Goal: Task Accomplishment & Management: Manage account settings

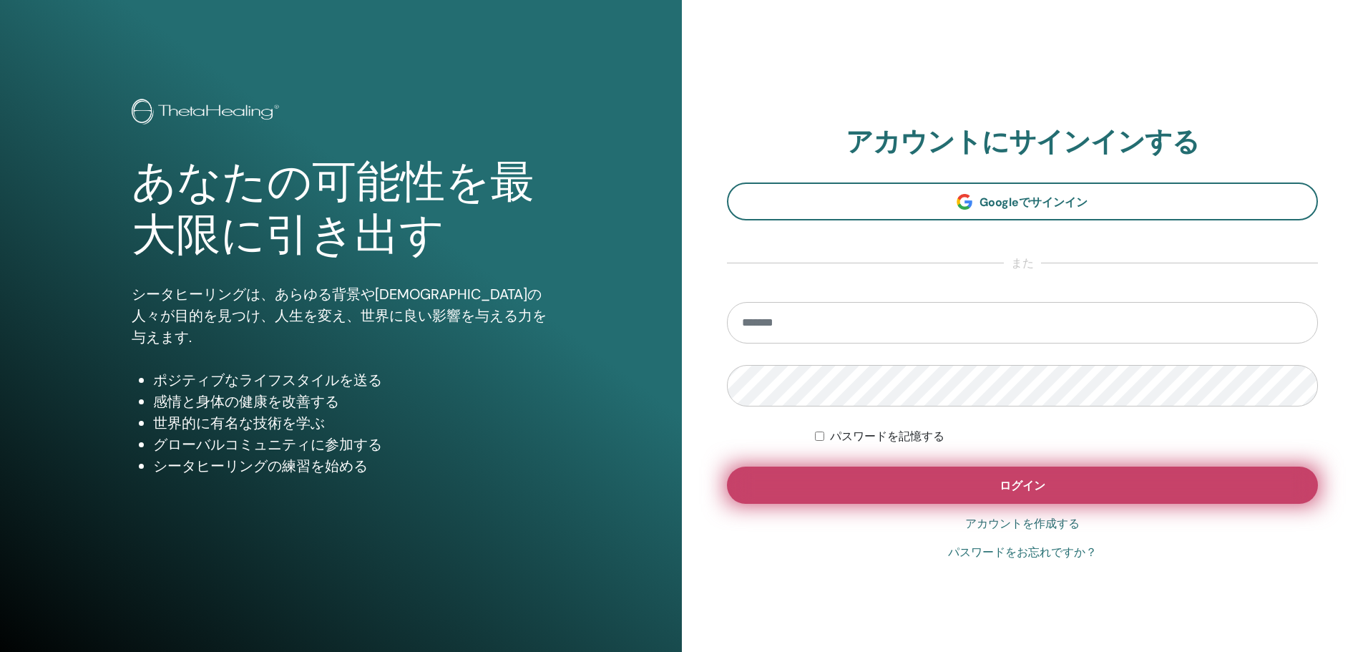
type input "**********"
click at [966, 494] on button "ログイン" at bounding box center [1023, 484] width 592 height 37
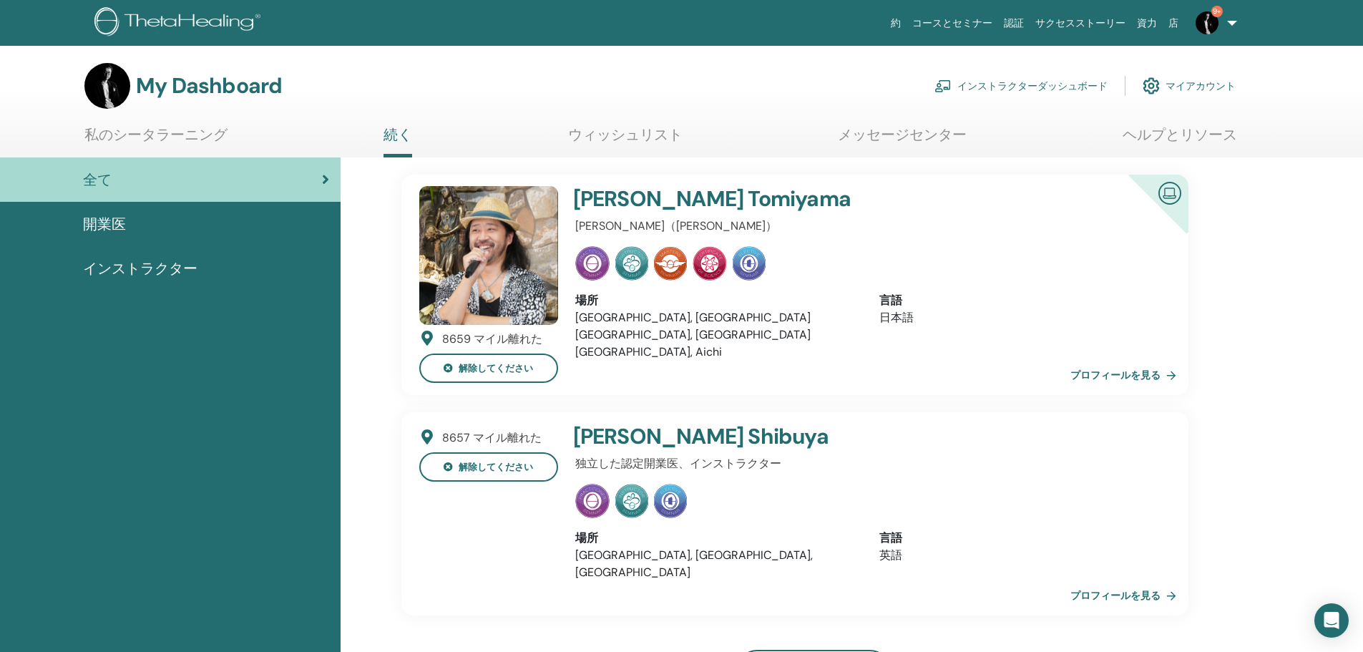
click at [1016, 96] on link "インストラクターダッシュボード" at bounding box center [1020, 85] width 173 height 31
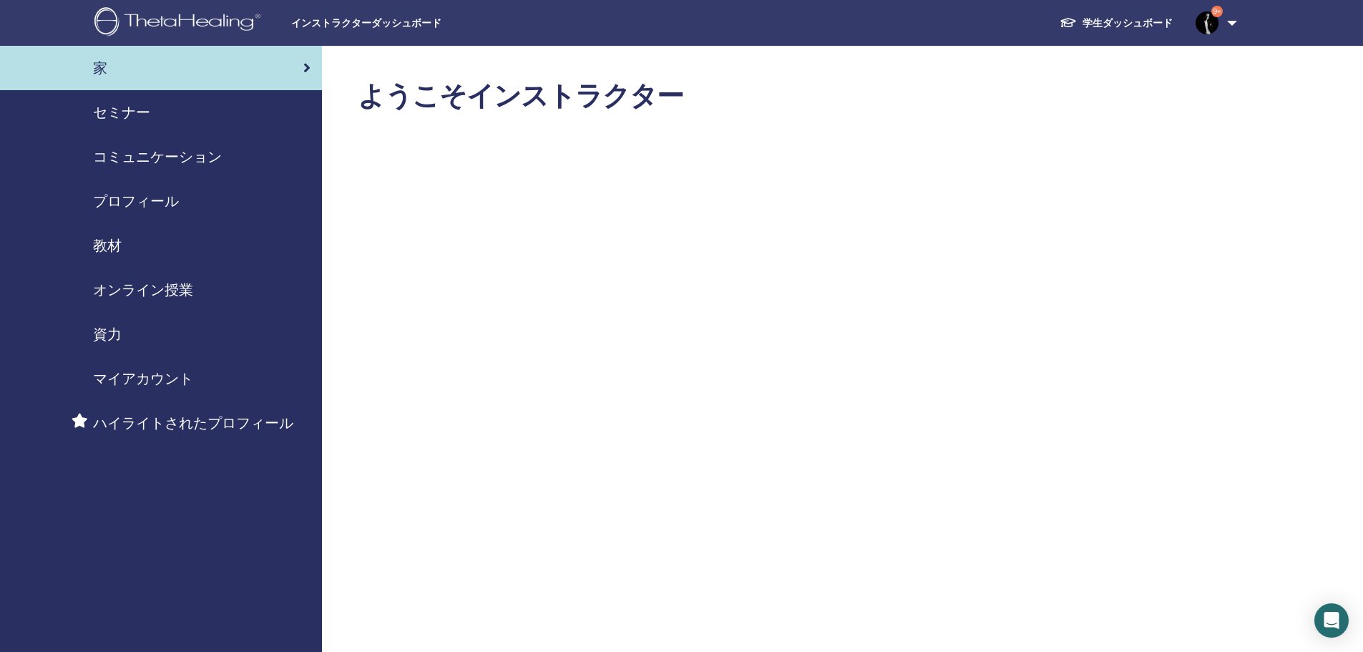
click at [245, 120] on div "セミナー" at bounding box center [160, 112] width 299 height 21
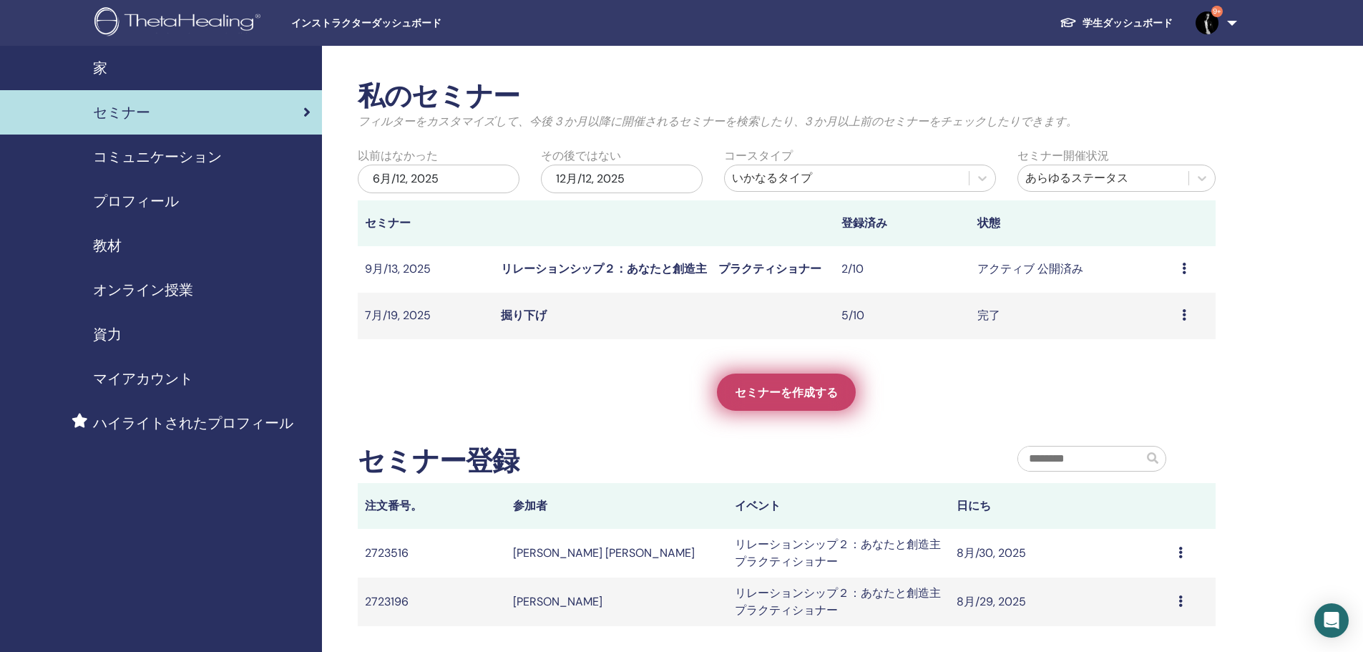
click at [809, 390] on span "セミナーを作成する" at bounding box center [786, 392] width 103 height 15
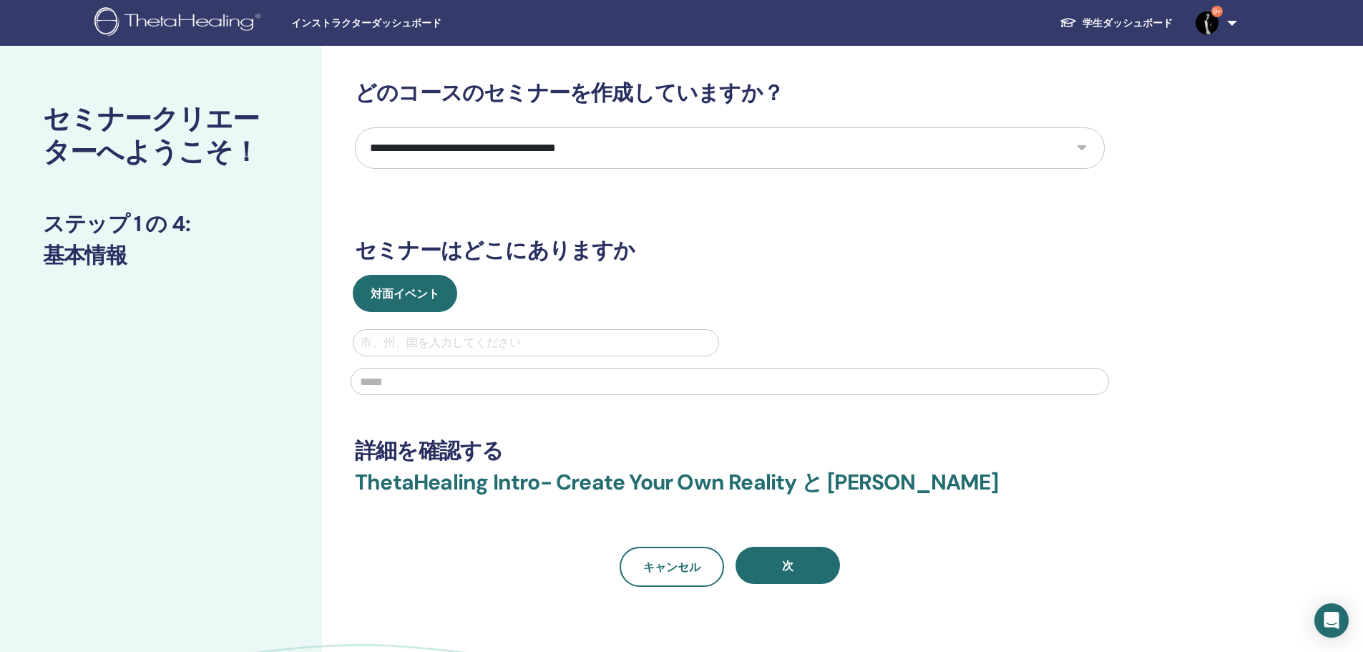
click at [754, 154] on select "**********" at bounding box center [730, 147] width 750 height 41
select select "*"
click at [355, 127] on select "**********" at bounding box center [730, 147] width 750 height 41
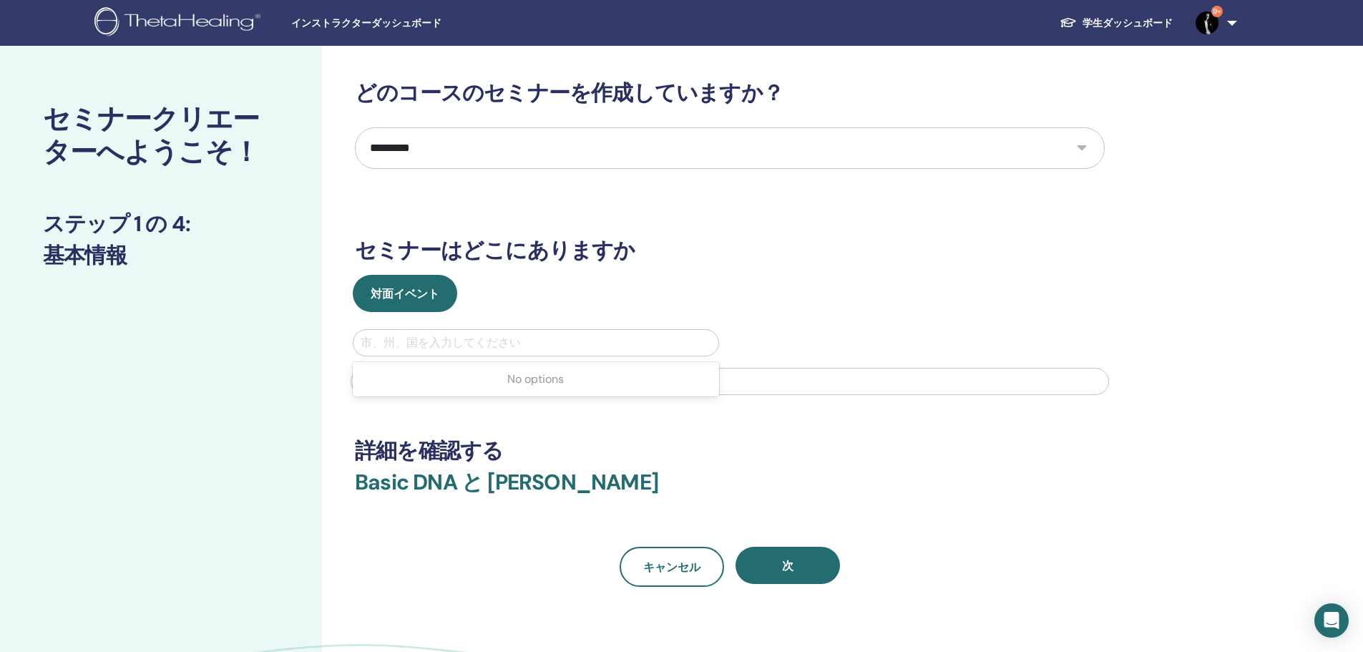
click at [595, 345] on div at bounding box center [535, 343] width 350 height 20
type input "*"
type input "******"
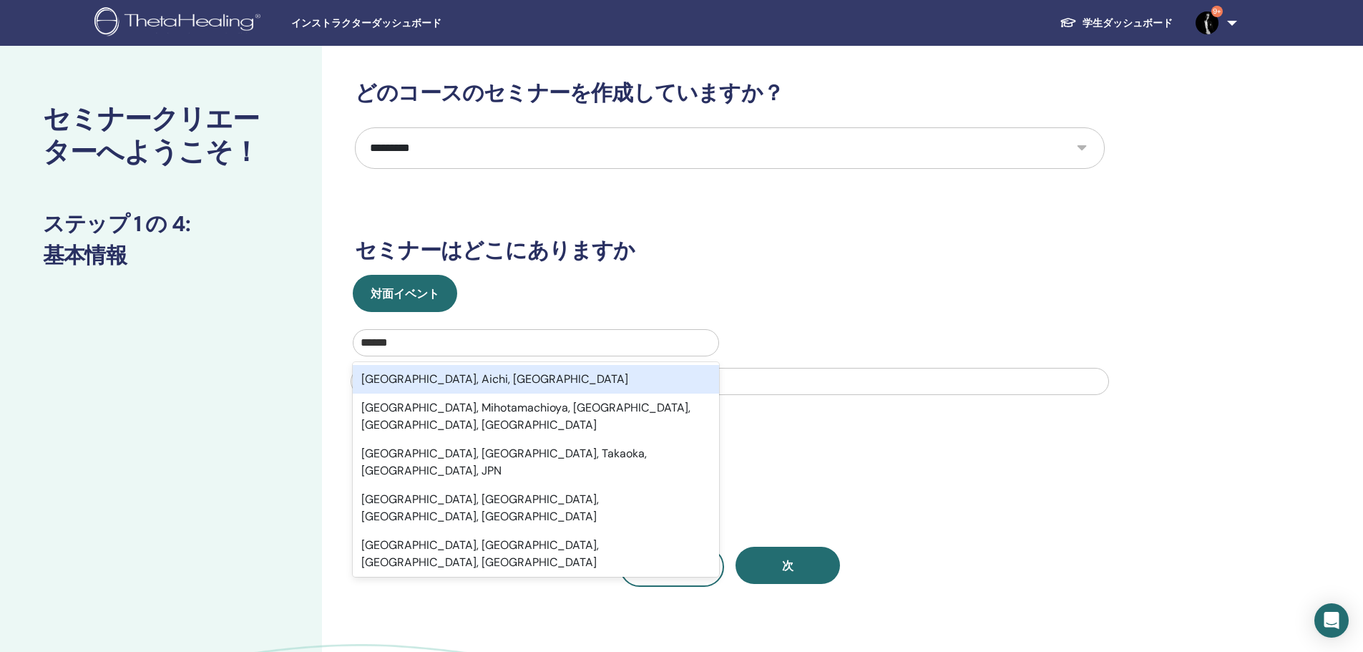
click at [591, 365] on div "Nagoya, Aichi, JPN" at bounding box center [536, 379] width 366 height 29
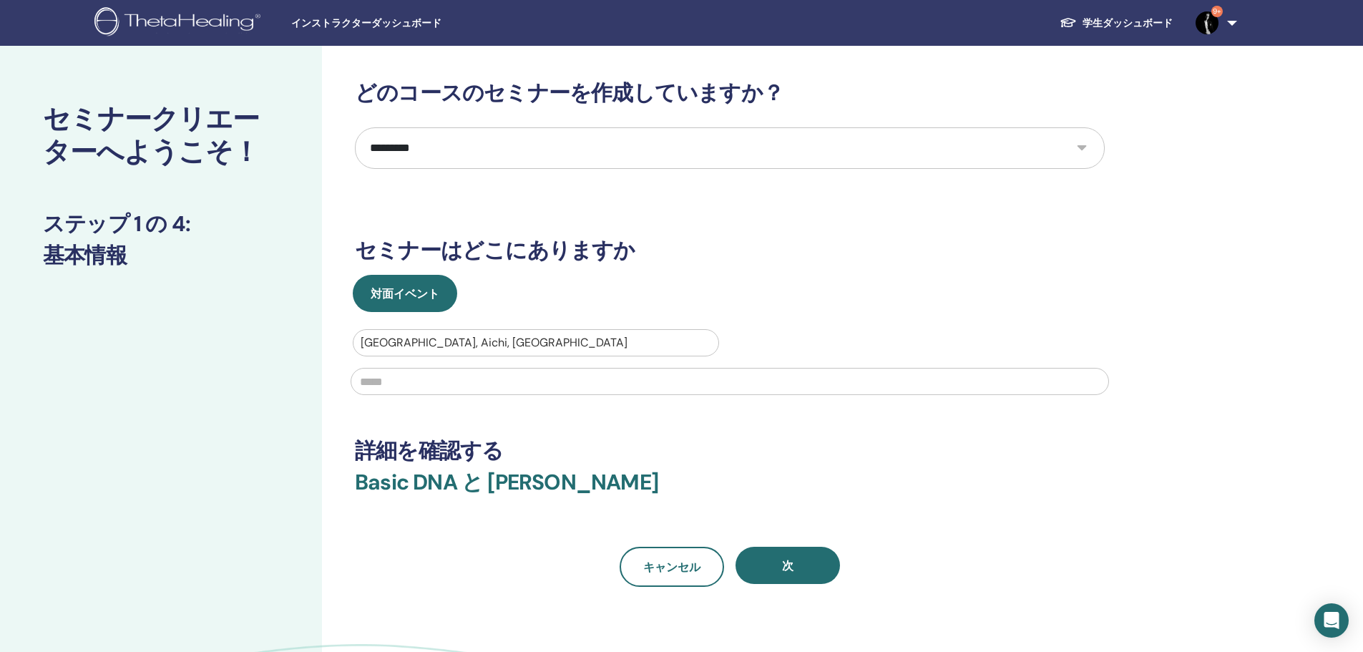
click at [499, 373] on input "text" at bounding box center [729, 381] width 758 height 27
type input "*"
type input "**********"
click at [368, 419] on div "**********" at bounding box center [730, 333] width 750 height 506
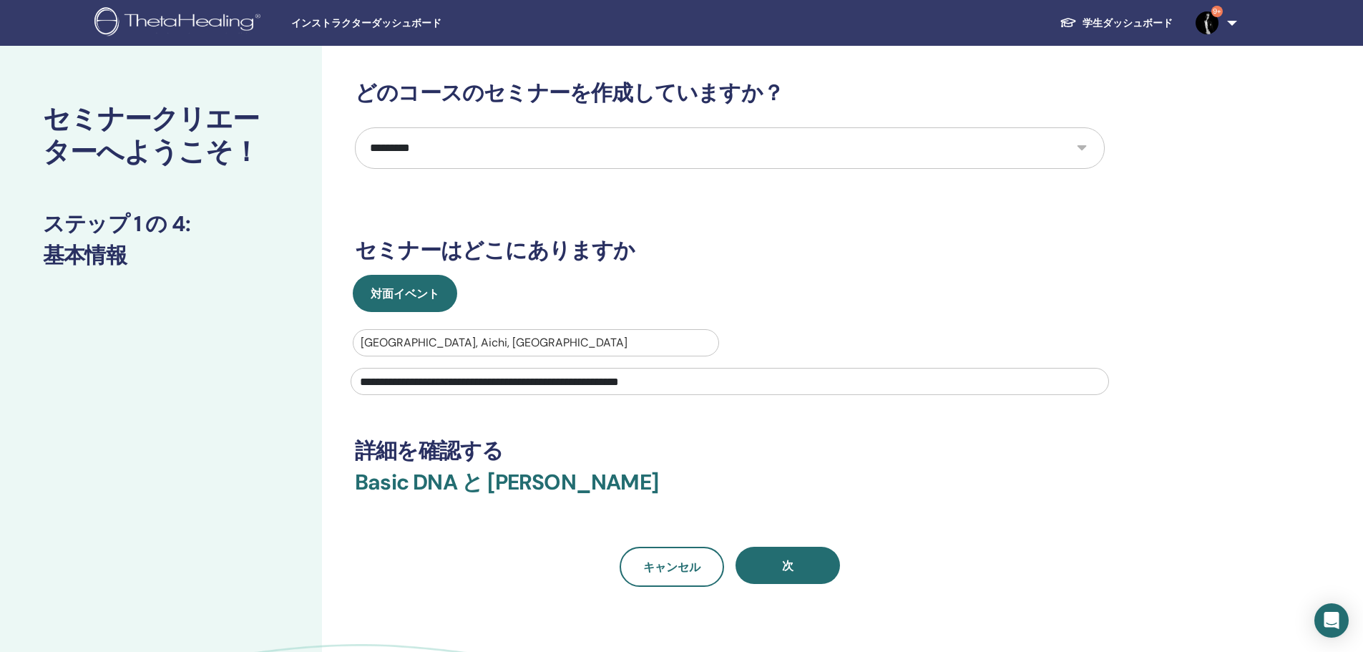
drag, startPoint x: 1300, startPoint y: 0, endPoint x: 899, endPoint y: 278, distance: 487.9
click at [899, 278] on div "対面イベント" at bounding box center [729, 293] width 771 height 37
click at [795, 563] on button "次" at bounding box center [787, 564] width 104 height 37
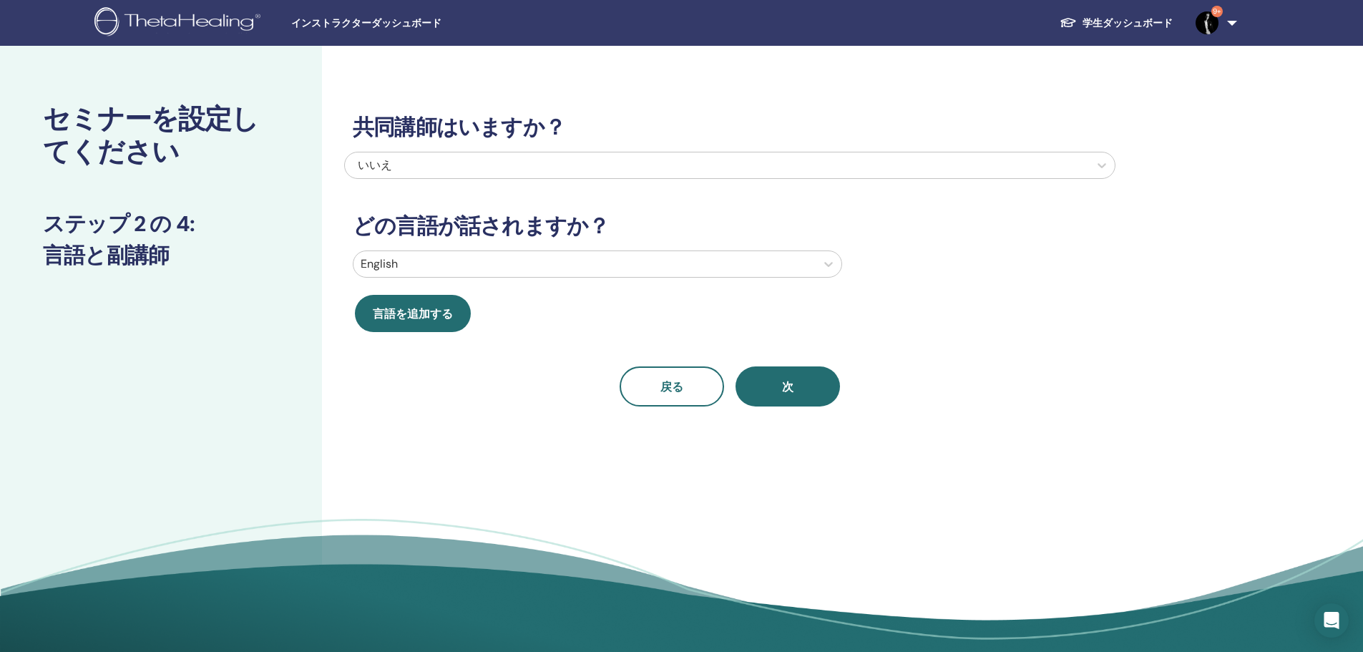
click at [466, 164] on div "いいえ" at bounding box center [659, 165] width 602 height 17
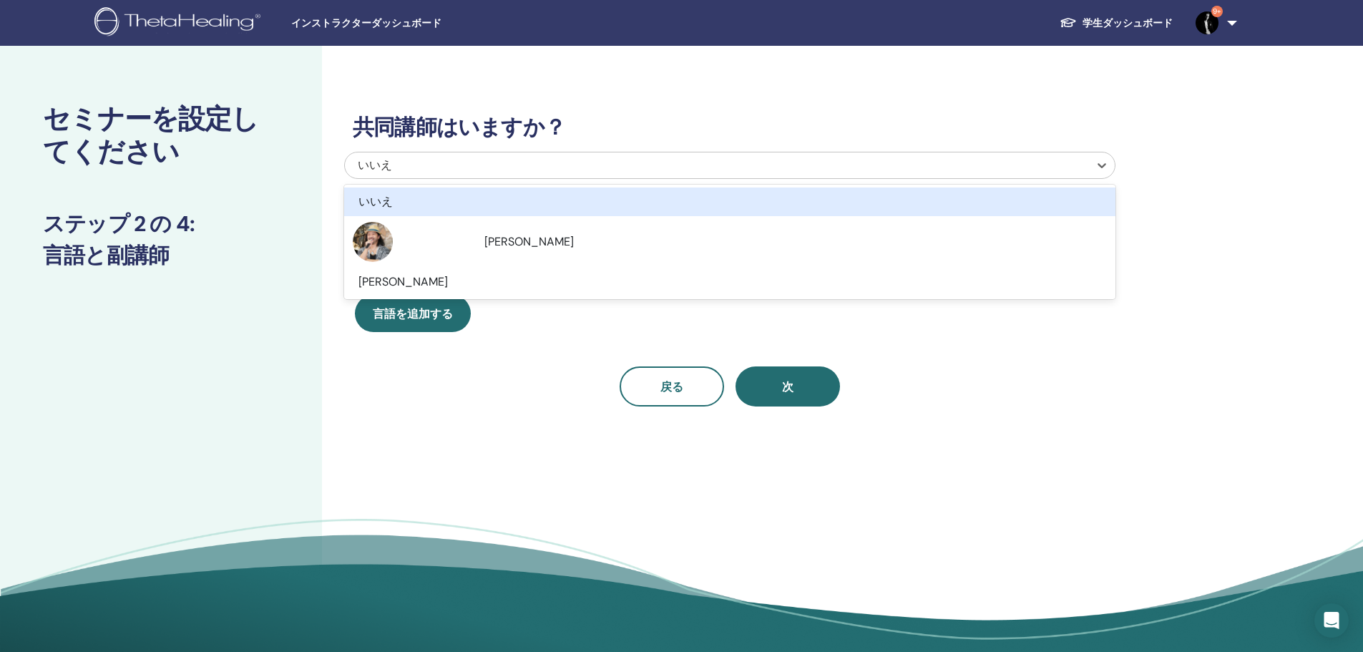
click at [466, 164] on div "いいえ" at bounding box center [659, 165] width 602 height 17
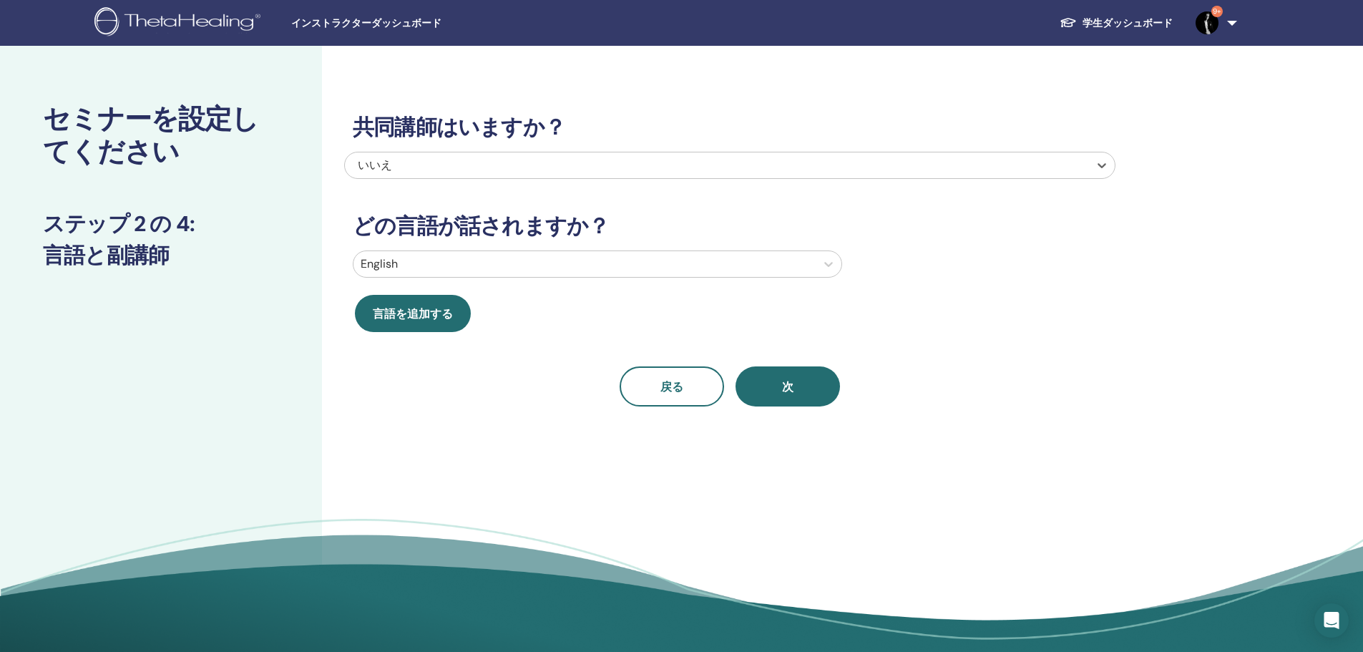
click at [453, 172] on div "いいえ" at bounding box center [659, 165] width 602 height 17
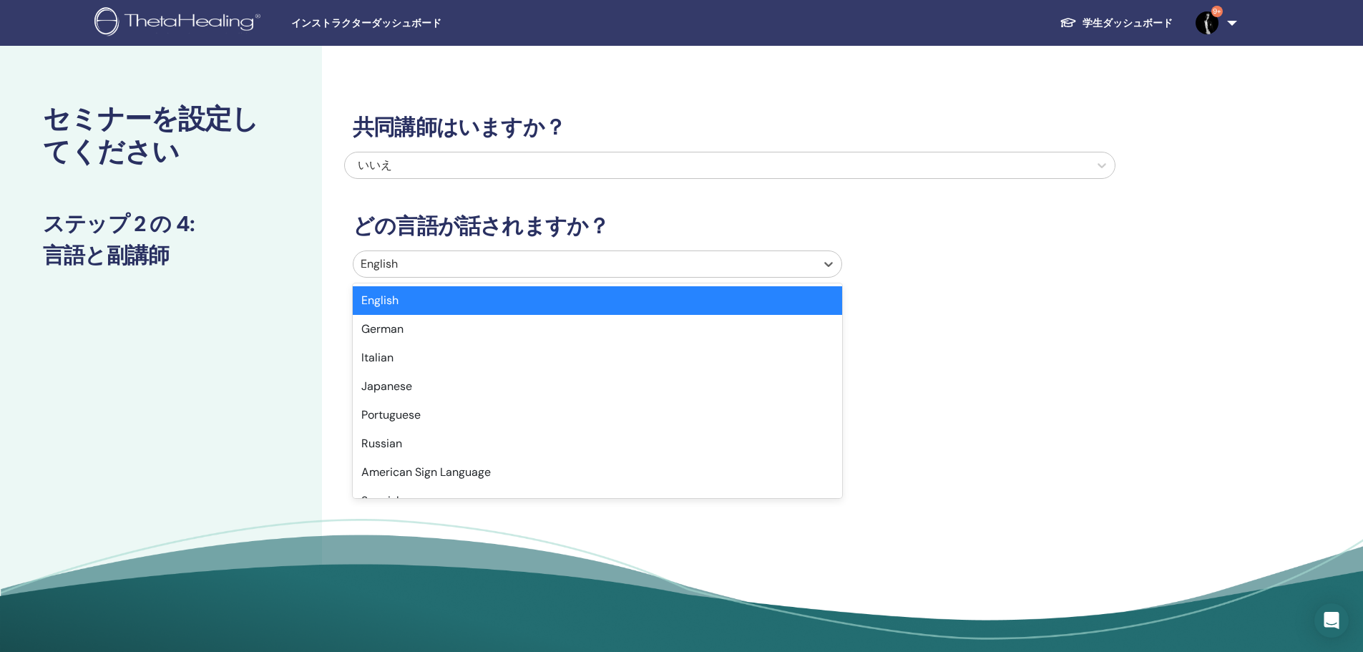
click at [499, 262] on div at bounding box center [584, 264] width 448 height 20
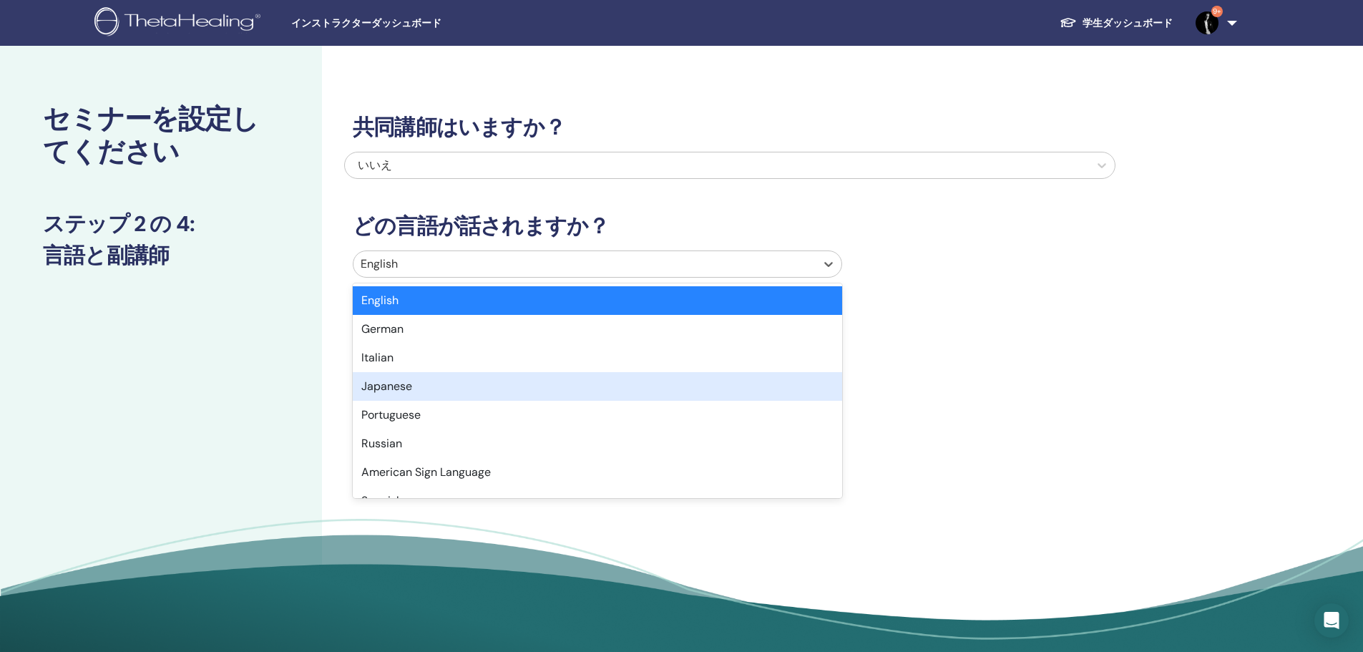
click at [484, 378] on div "Japanese" at bounding box center [597, 386] width 489 height 29
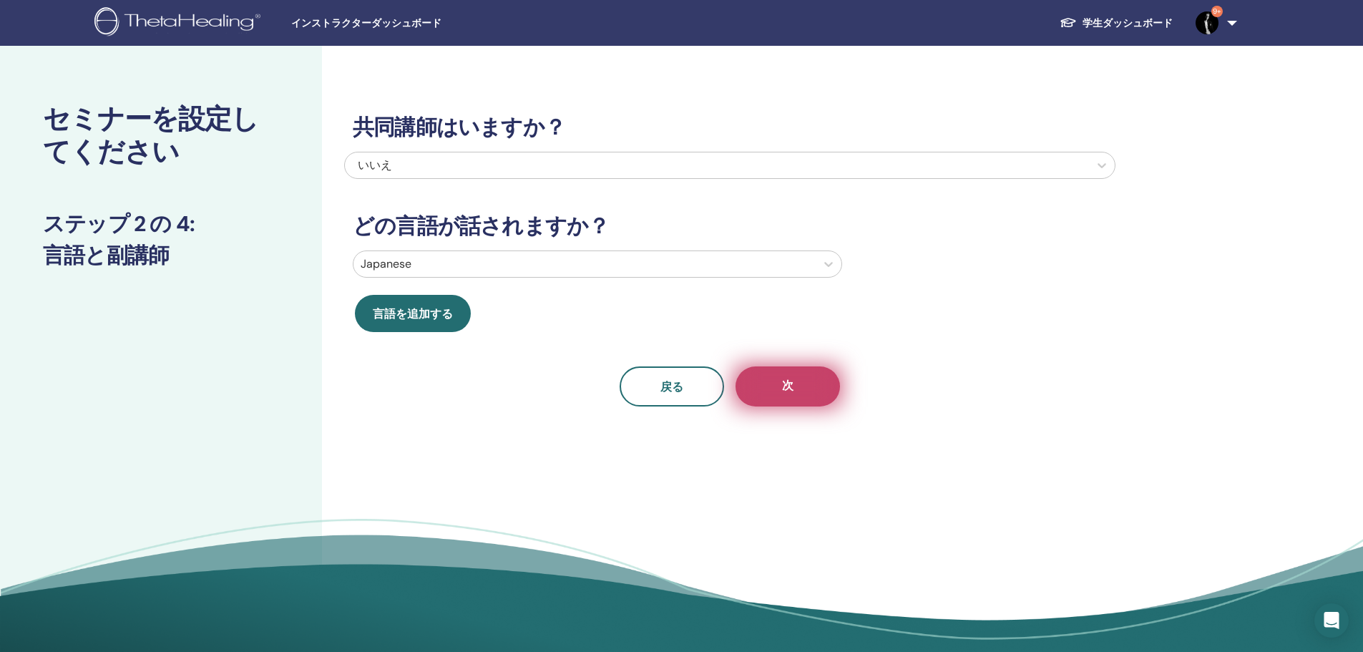
click at [784, 392] on span "次" at bounding box center [787, 387] width 11 height 18
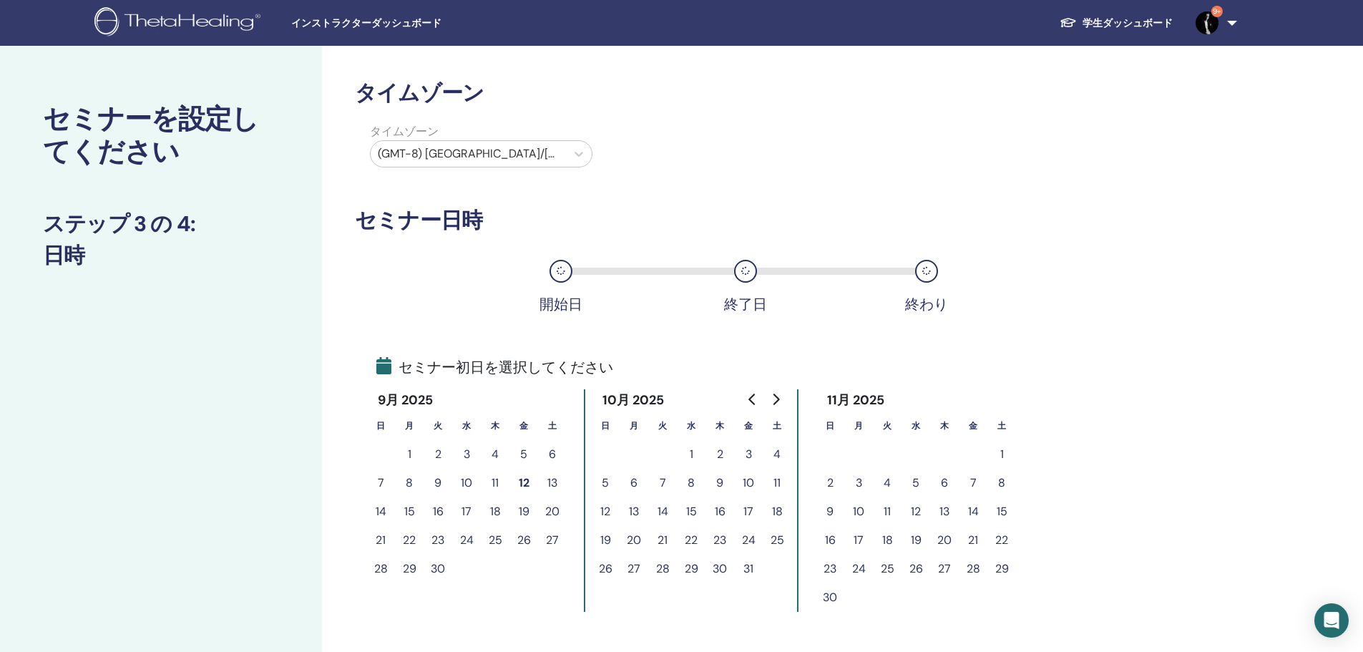
click at [526, 154] on div at bounding box center [468, 154] width 181 height 20
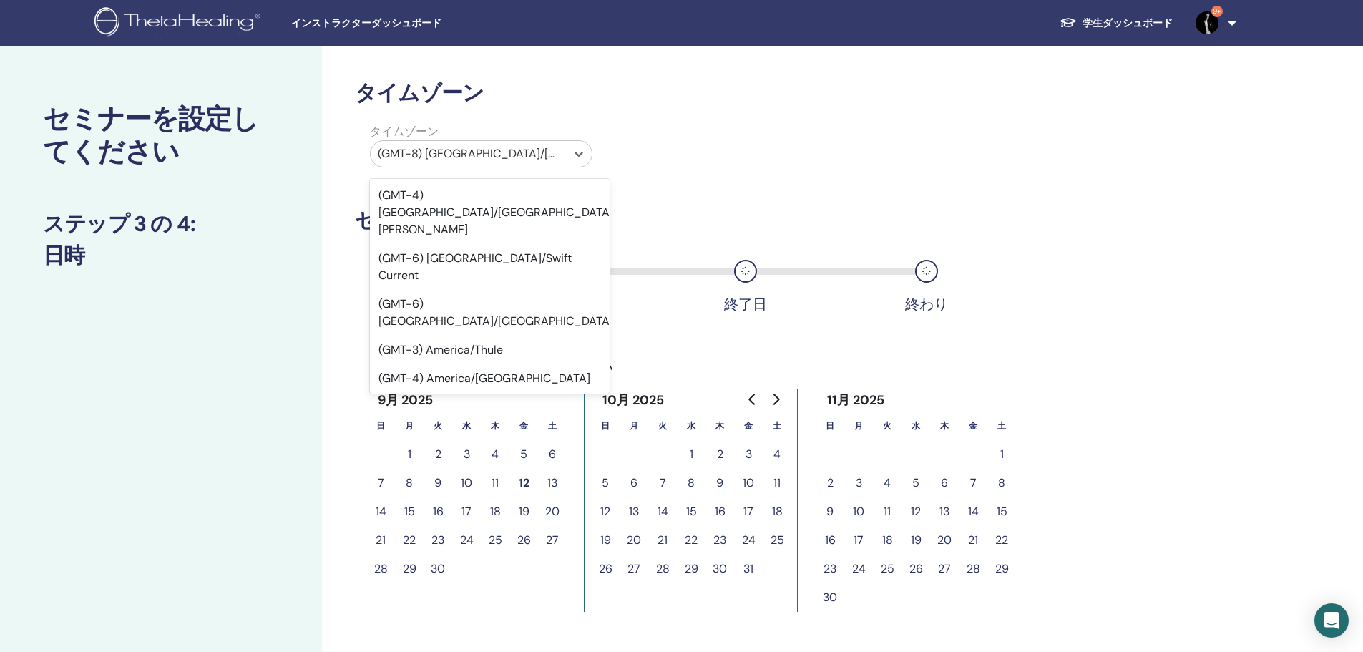
scroll to position [10435, 0]
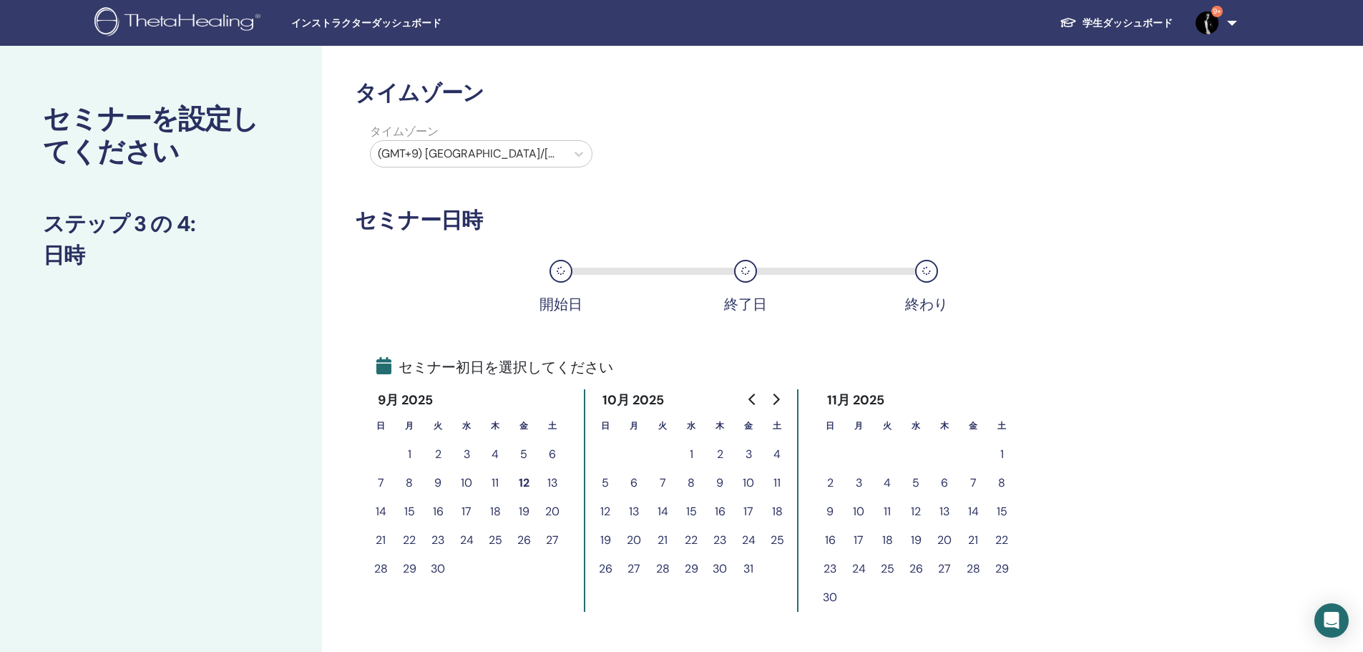
click at [697, 457] on button "1" at bounding box center [691, 454] width 29 height 29
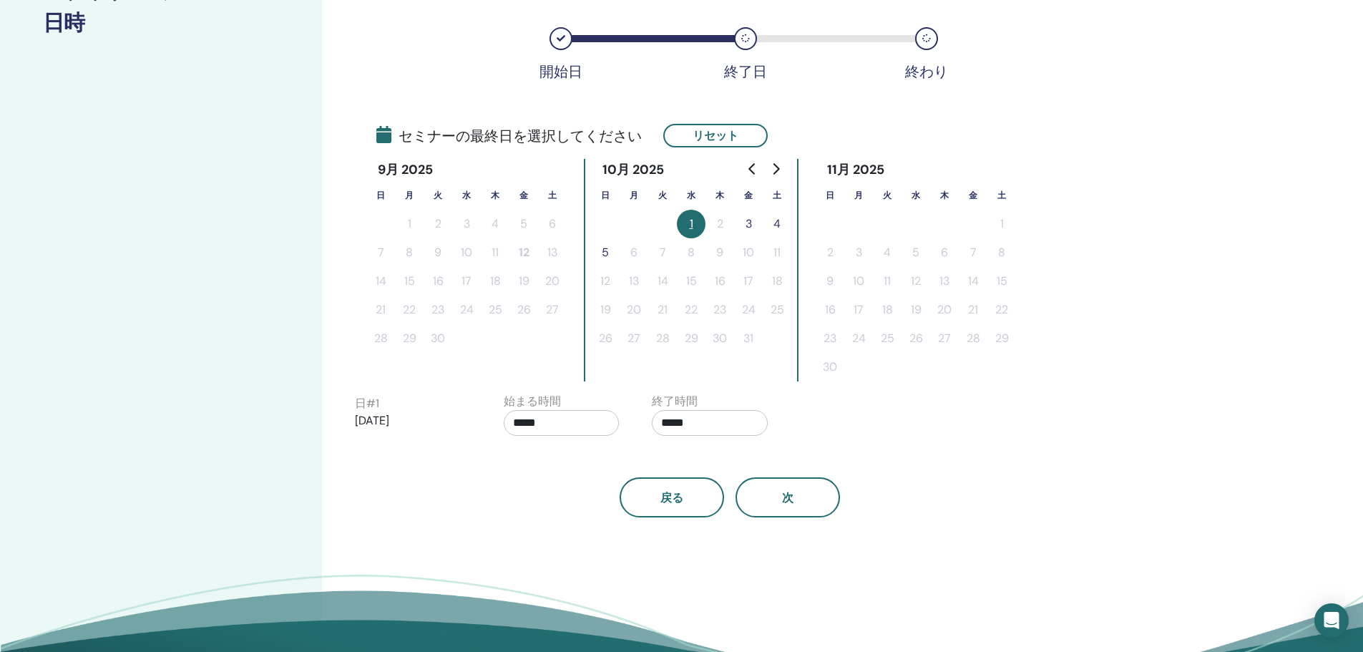
scroll to position [238, 0]
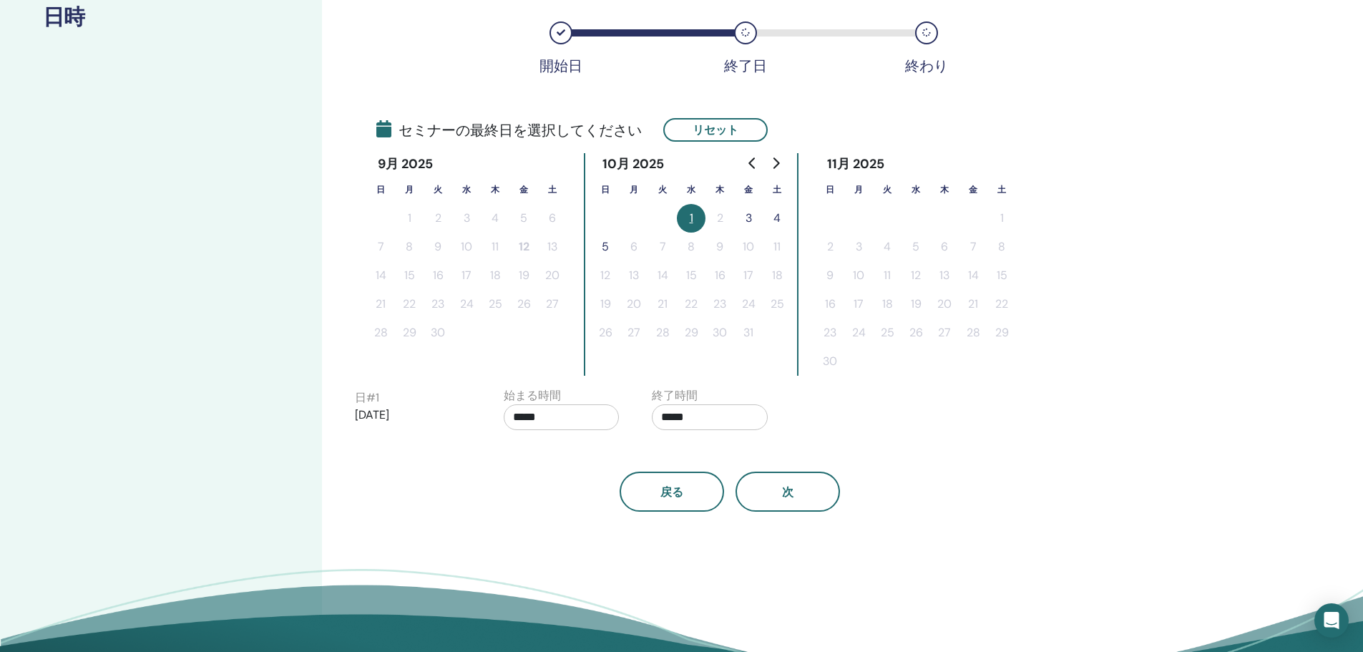
click at [740, 220] on button "3" at bounding box center [748, 218] width 29 height 29
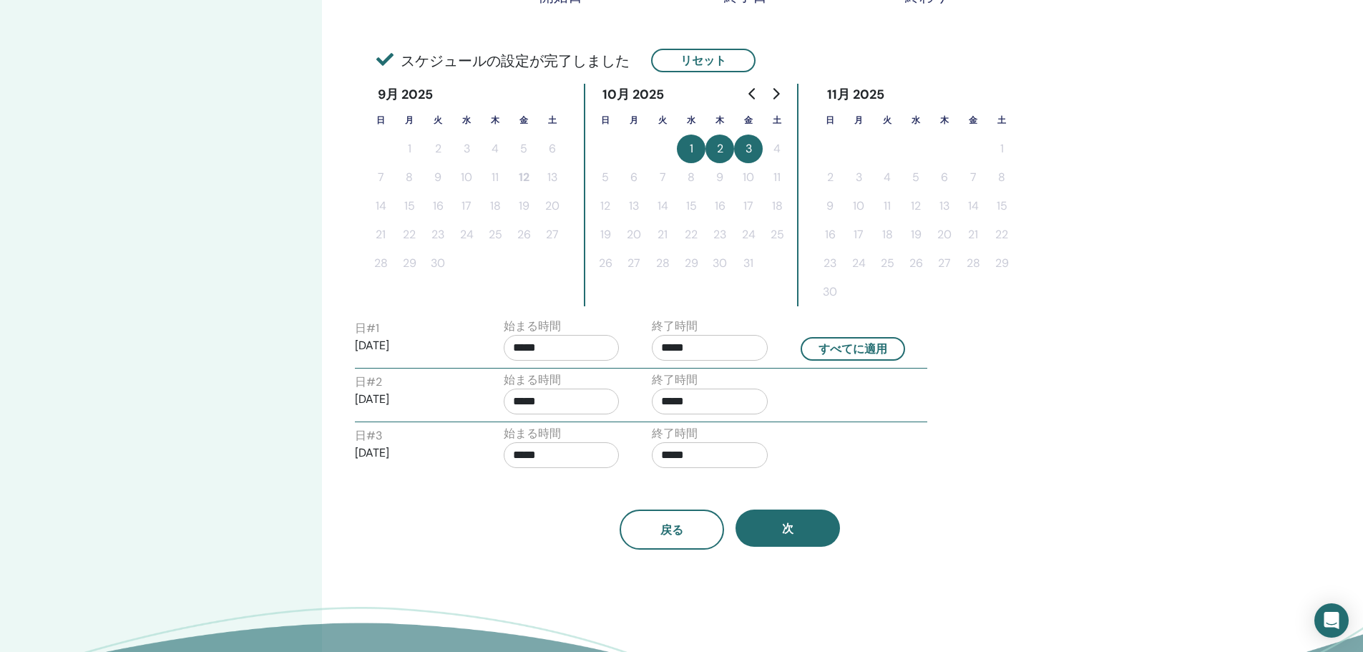
scroll to position [358, 0]
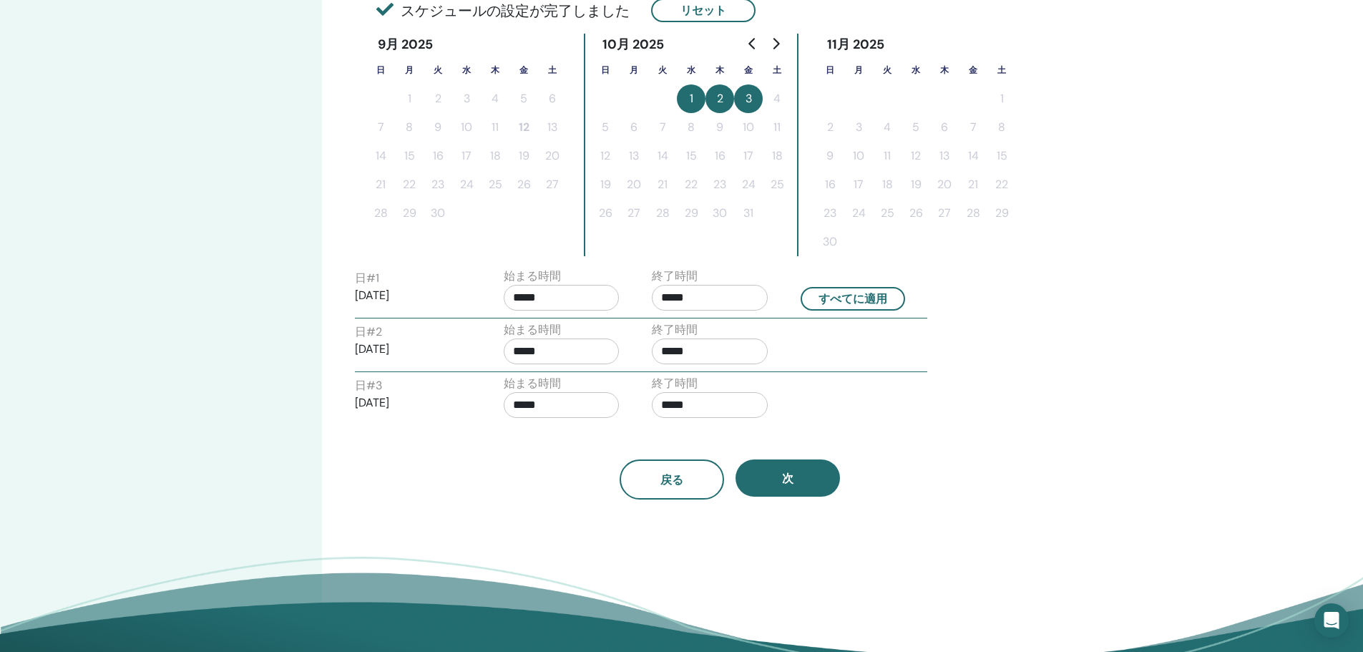
click at [524, 297] on input "*****" at bounding box center [562, 298] width 116 height 26
click at [576, 338] on span "▲" at bounding box center [576, 334] width 29 height 29
type input "*****"
click at [446, 464] on div "戻る 次" at bounding box center [729, 479] width 771 height 40
click at [689, 305] on input "*****" at bounding box center [710, 298] width 116 height 26
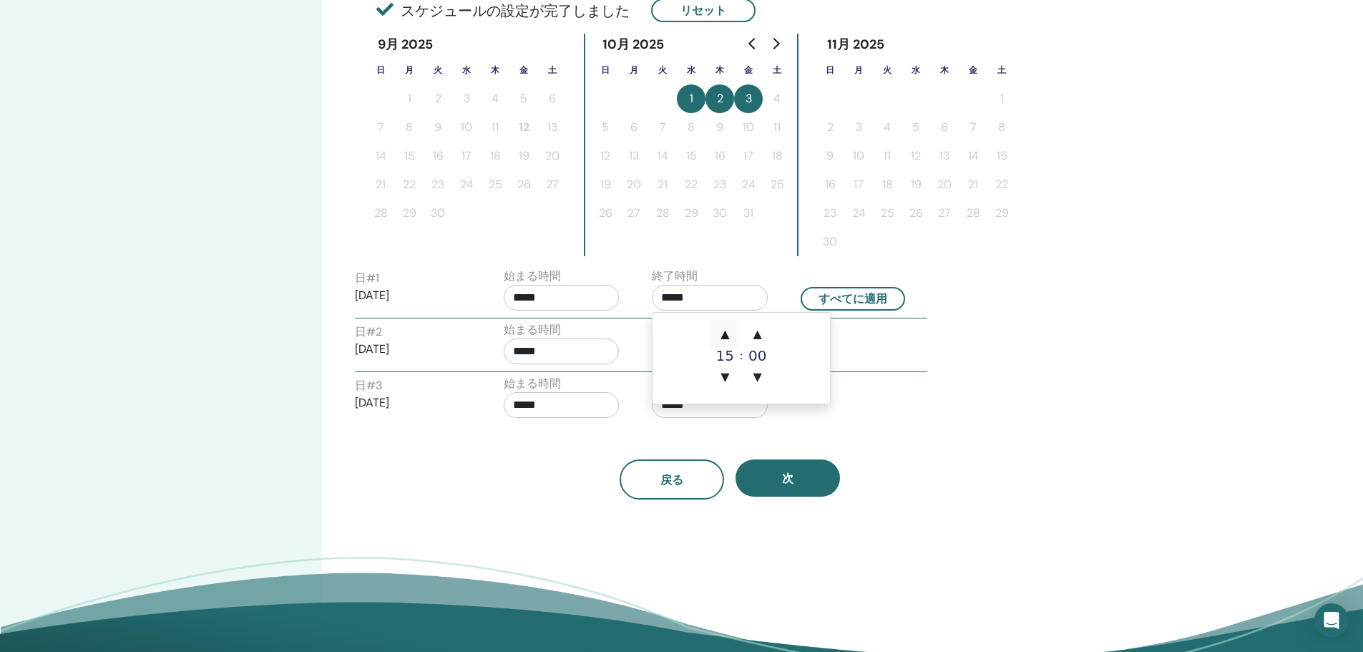
click at [728, 334] on span "▲" at bounding box center [724, 334] width 29 height 29
type input "*****"
click at [829, 295] on button "すべてに適用" at bounding box center [852, 299] width 104 height 24
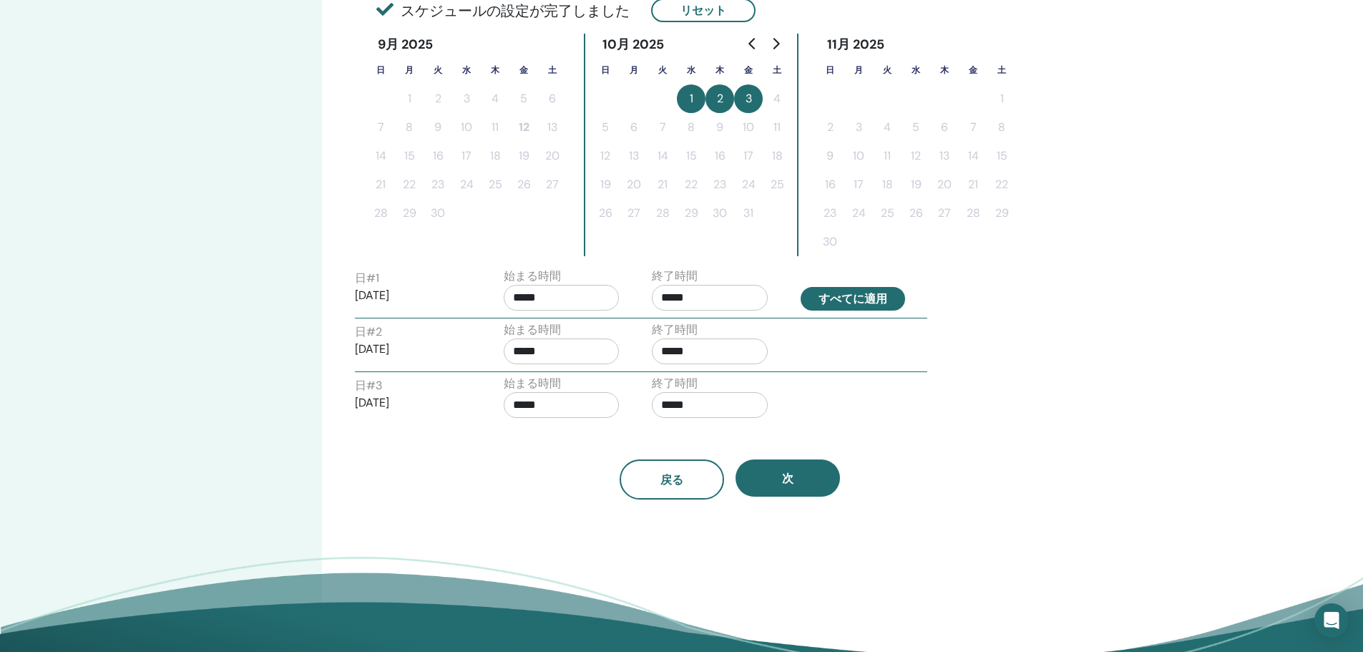
type input "*****"
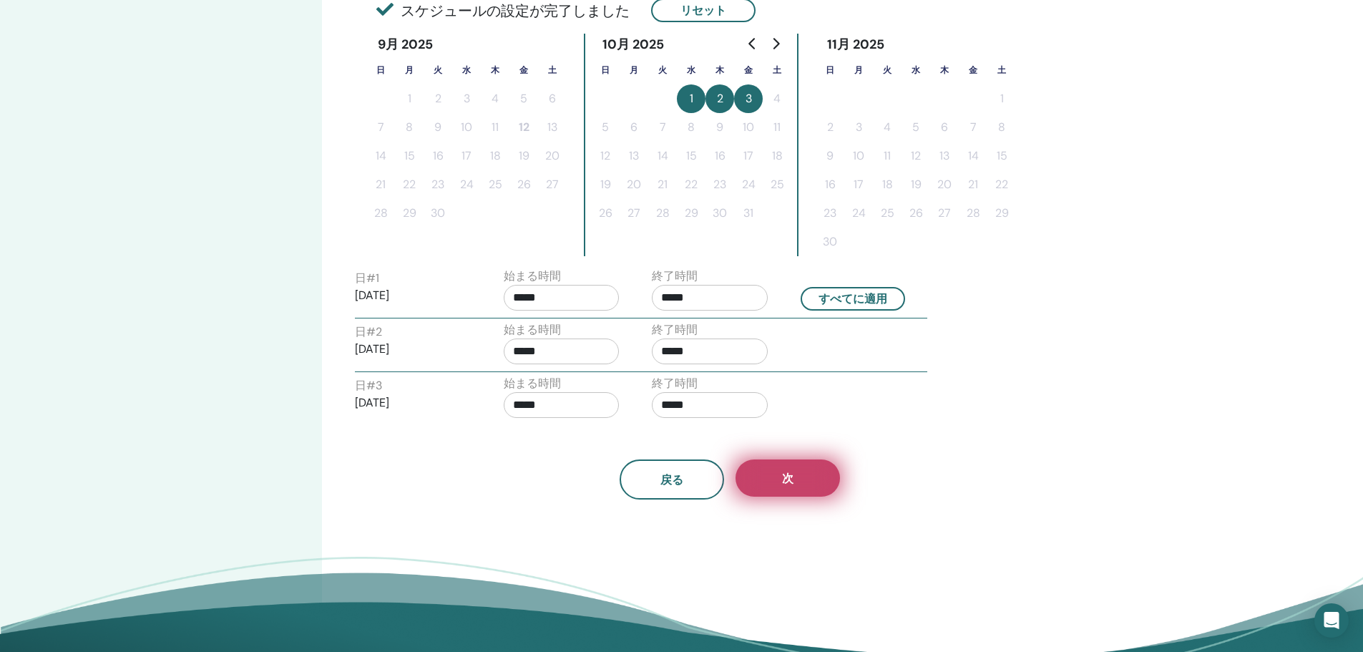
click at [818, 484] on button "次" at bounding box center [787, 477] width 104 height 37
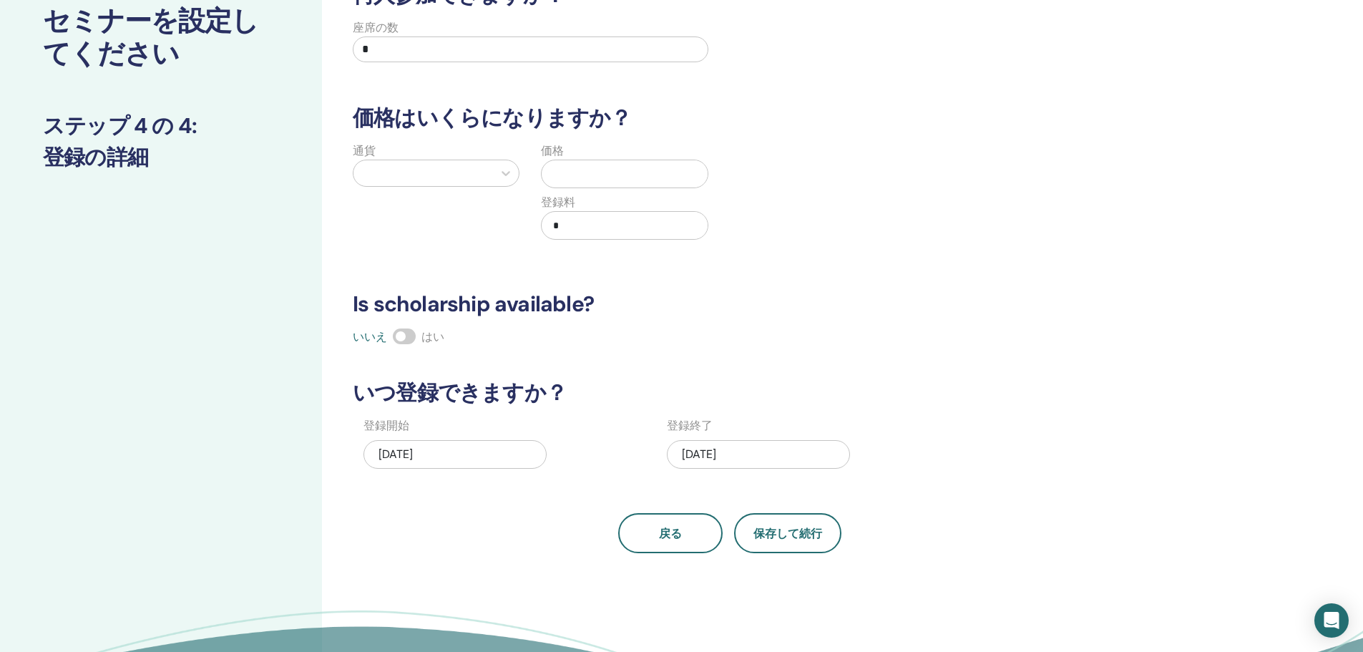
scroll to position [0, 0]
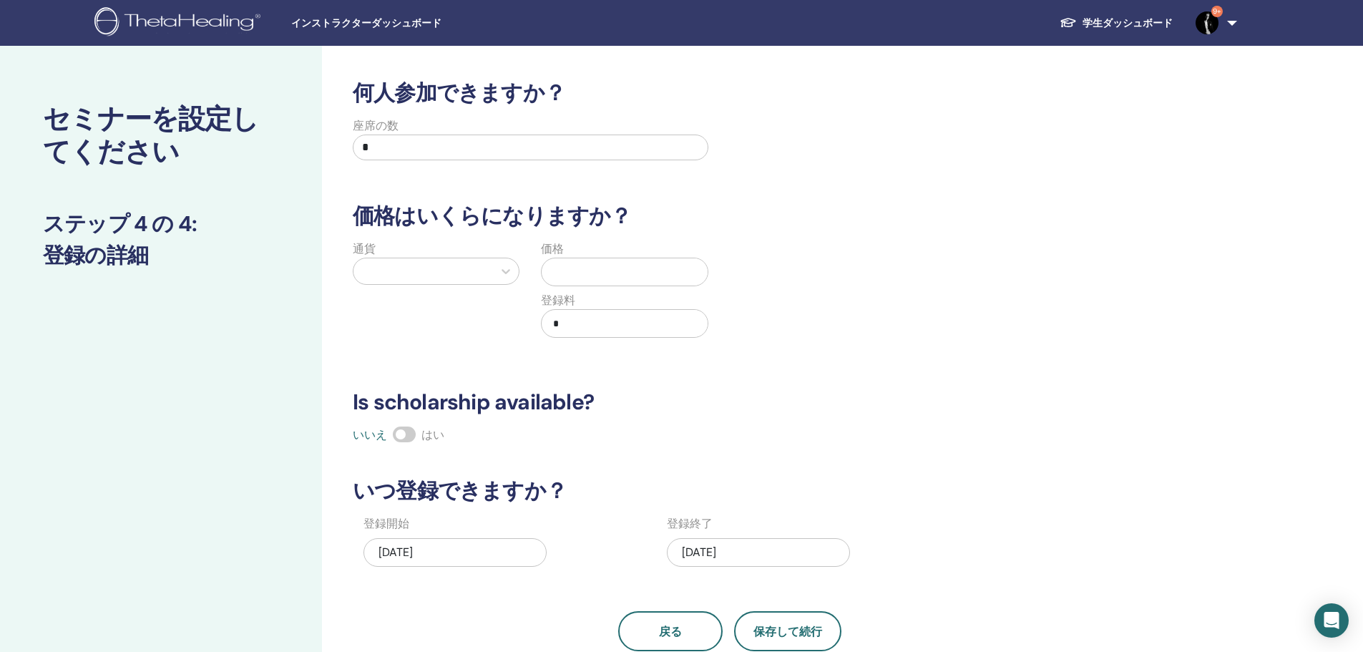
click at [408, 151] on input "*" at bounding box center [530, 147] width 355 height 26
type input "**"
click at [484, 278] on div at bounding box center [422, 271] width 125 height 20
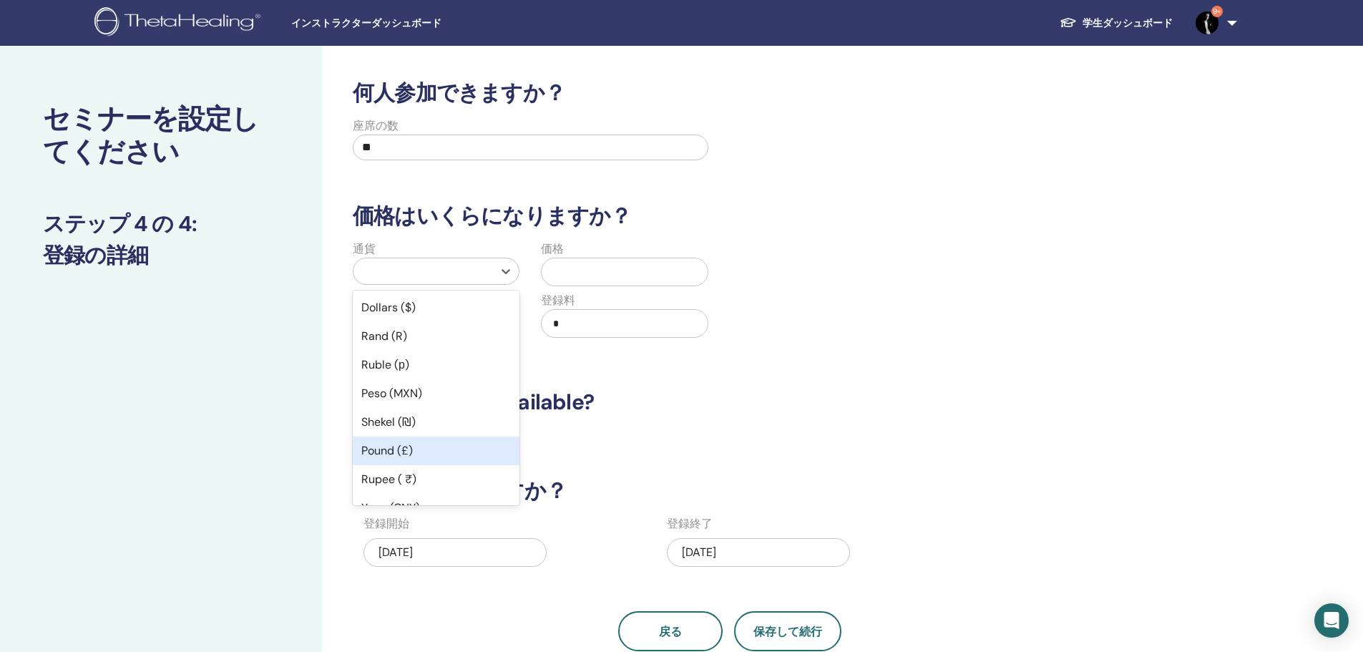
scroll to position [119, 0]
click at [451, 429] on div "Yen (¥)" at bounding box center [436, 417] width 167 height 29
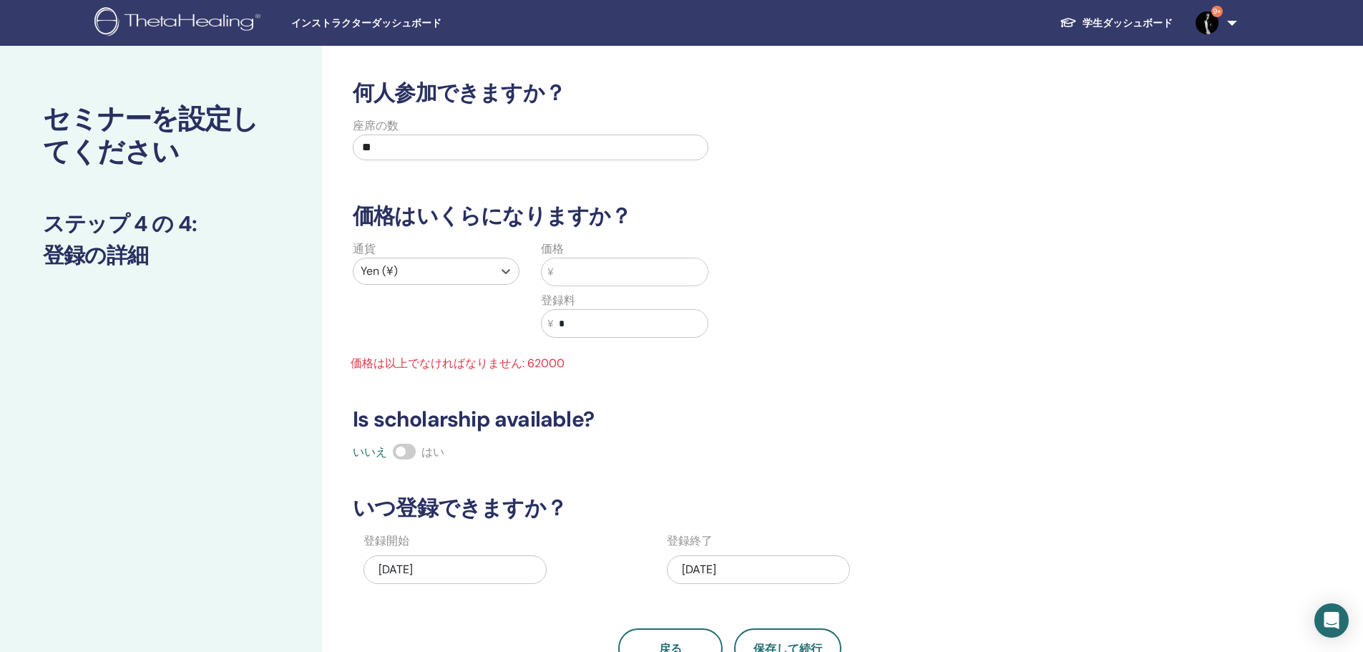
click at [616, 278] on input "text" at bounding box center [630, 271] width 154 height 27
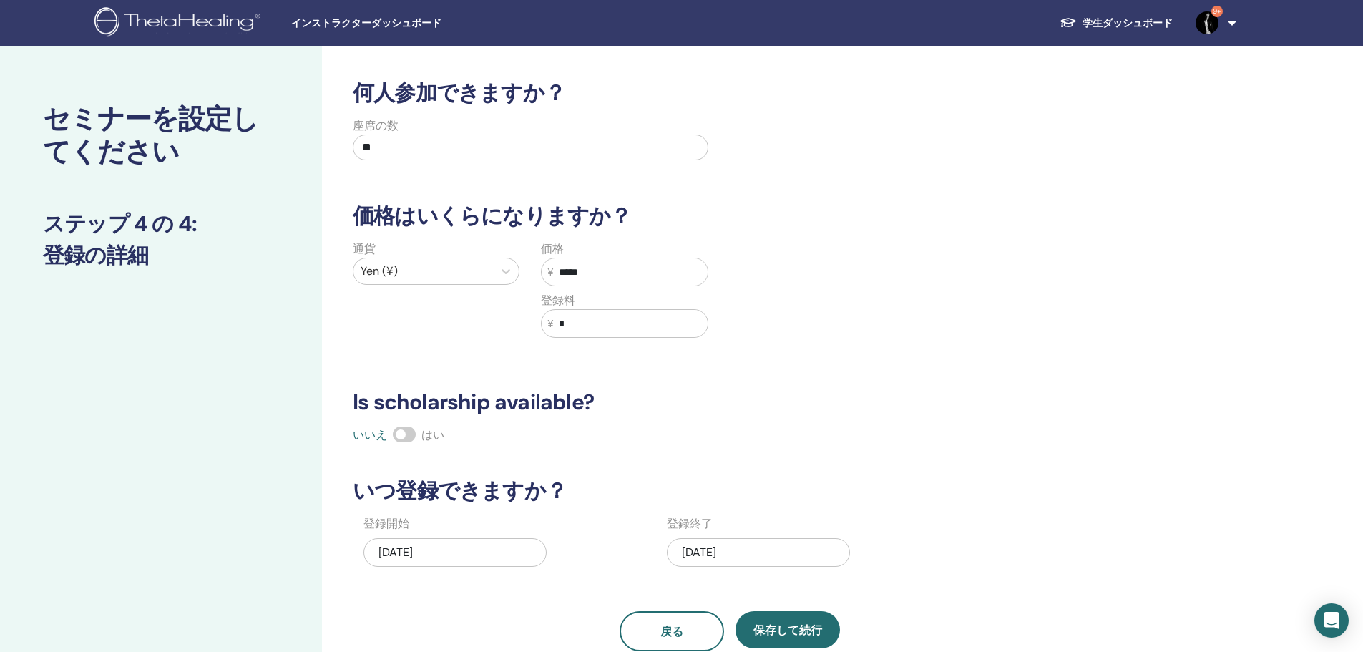
type input "*****"
drag, startPoint x: 351, startPoint y: 401, endPoint x: 625, endPoint y: 415, distance: 274.3
click at [625, 415] on div "何人参加できますか？ 座席の数 ** 価格はいくらになりますか？ 通貨 Yen (¥) 価格 ¥ ***** 登録料 ¥ * Is scholarship a…" at bounding box center [729, 365] width 771 height 571
click at [681, 391] on h3 "Is scholarship available?" at bounding box center [729, 402] width 771 height 26
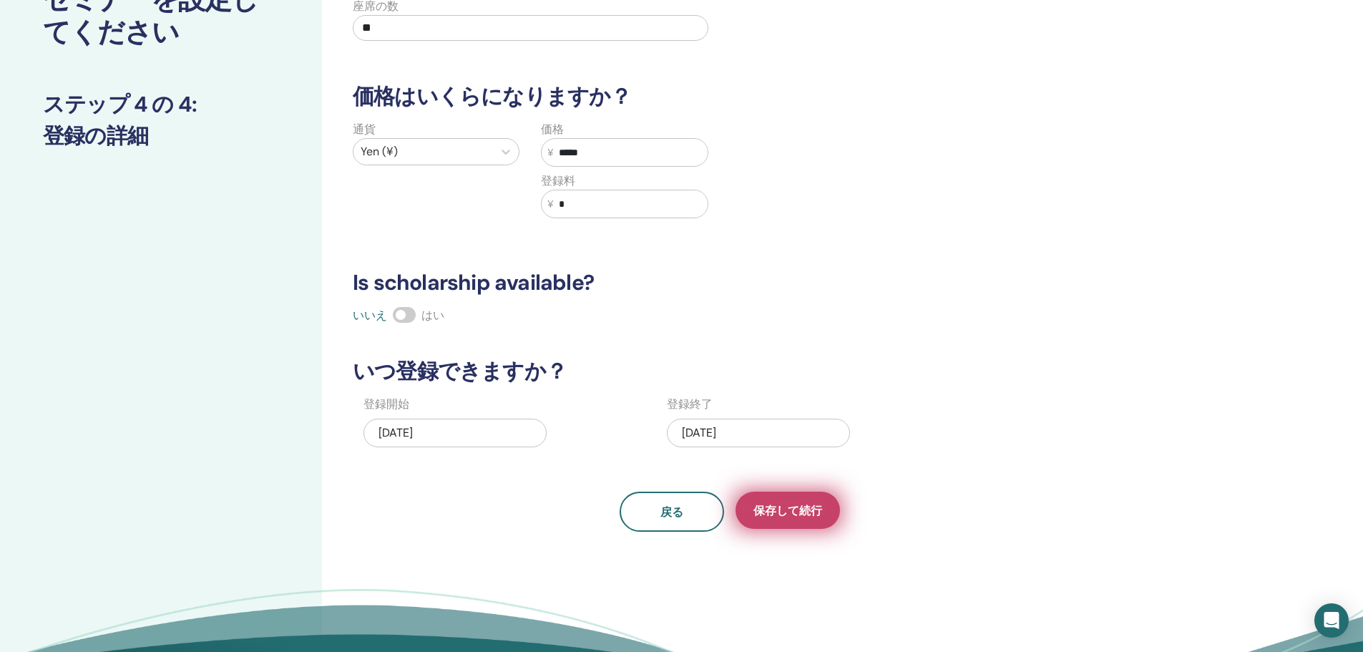
click at [785, 516] on span "保存して続行" at bounding box center [787, 510] width 69 height 15
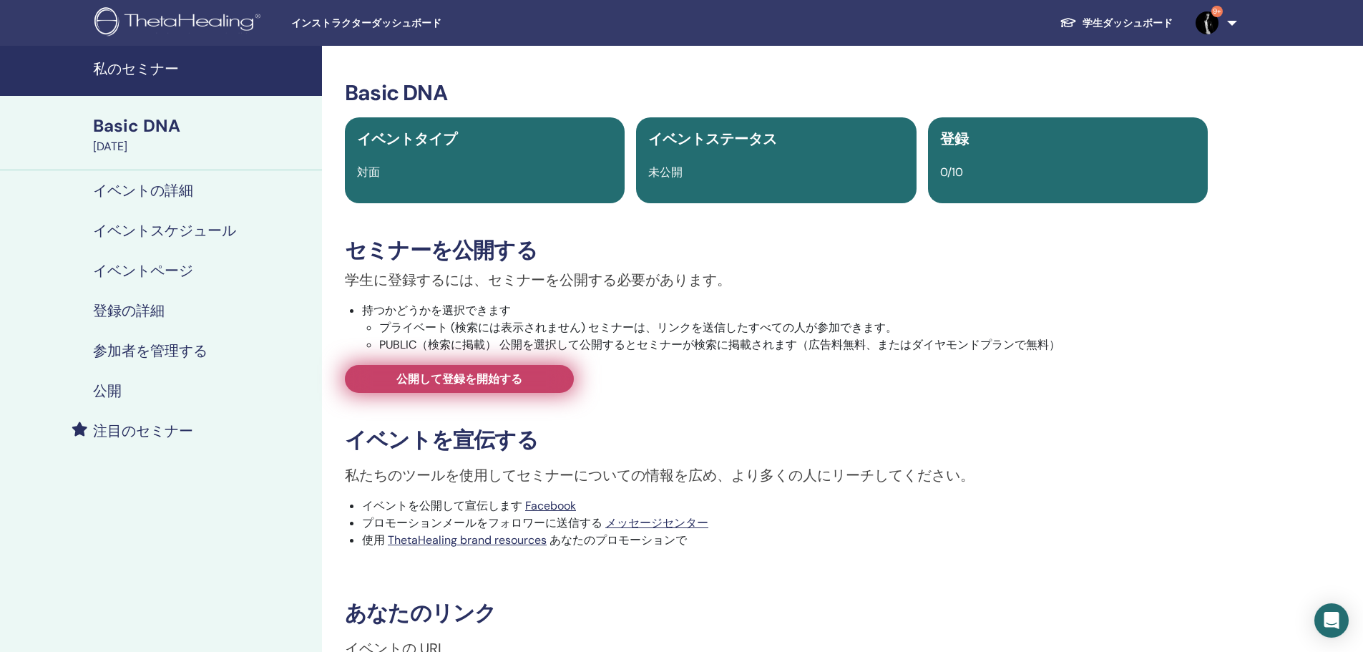
click at [431, 373] on span "公開して登録を開始する" at bounding box center [459, 378] width 126 height 15
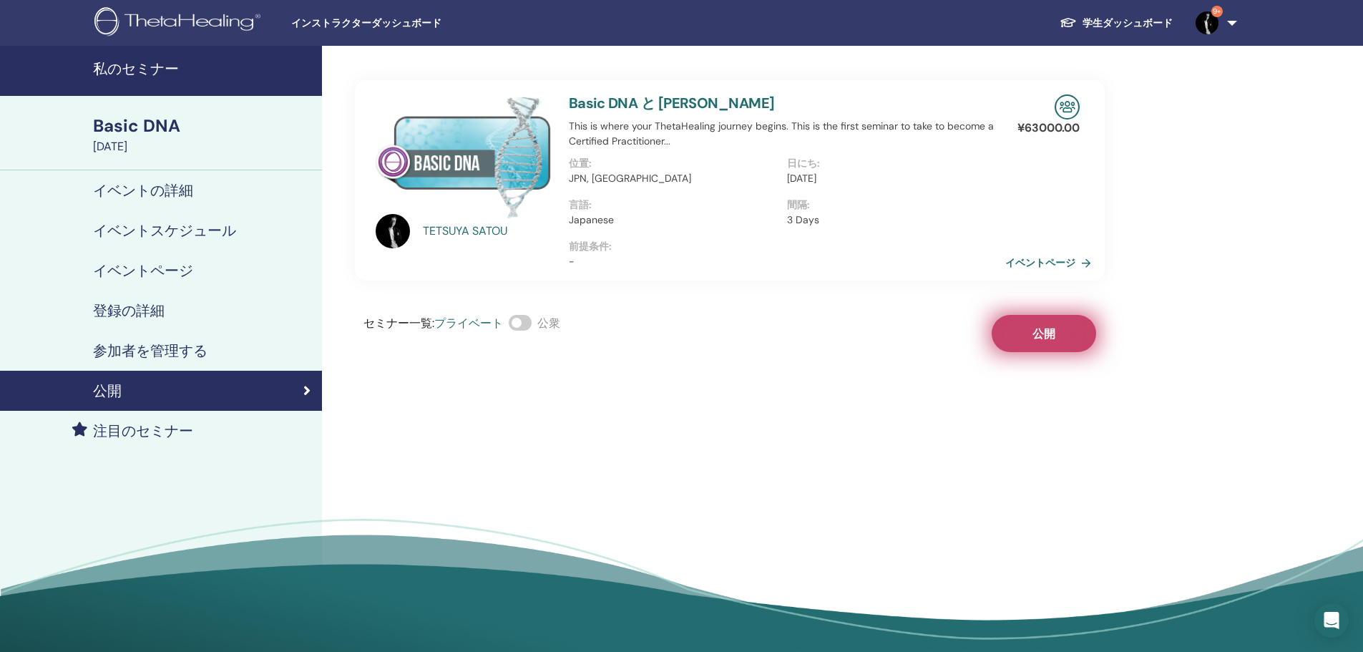
click at [1020, 334] on button "公開" at bounding box center [1043, 333] width 104 height 37
click at [1031, 259] on link "イベントページ" at bounding box center [1053, 262] width 92 height 21
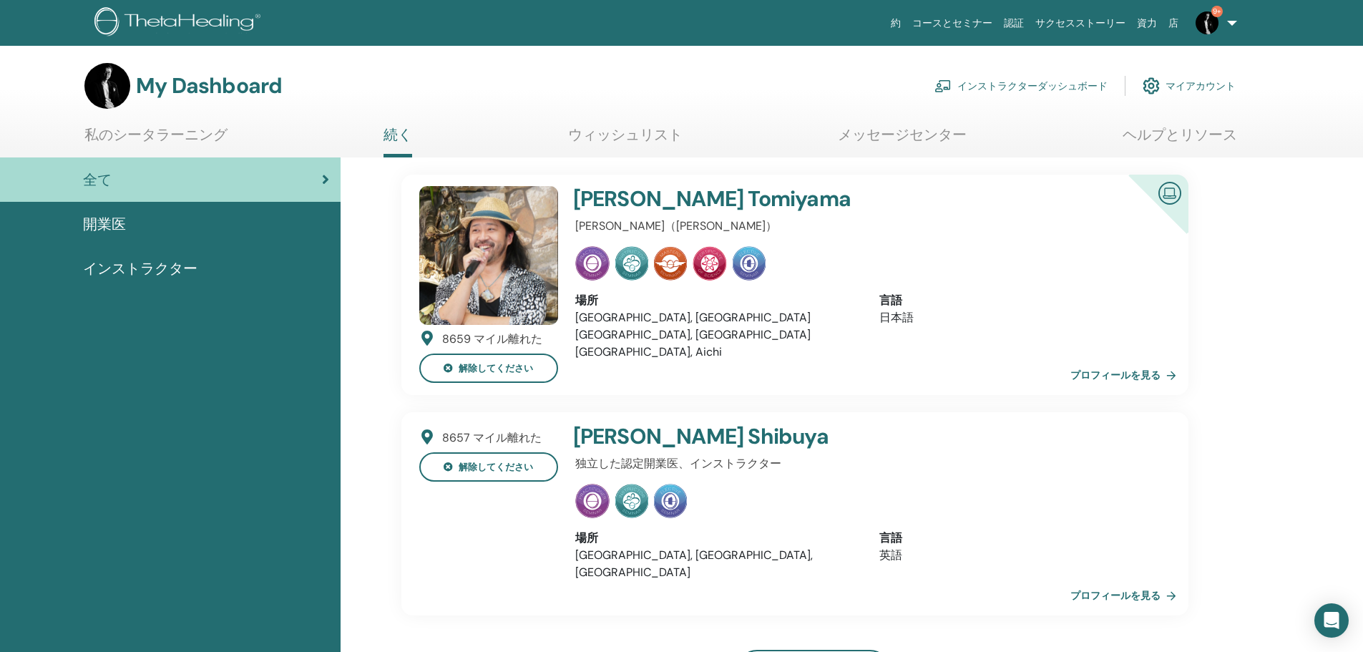
click at [1018, 79] on link "インストラクターダッシュボード" at bounding box center [1020, 85] width 173 height 31
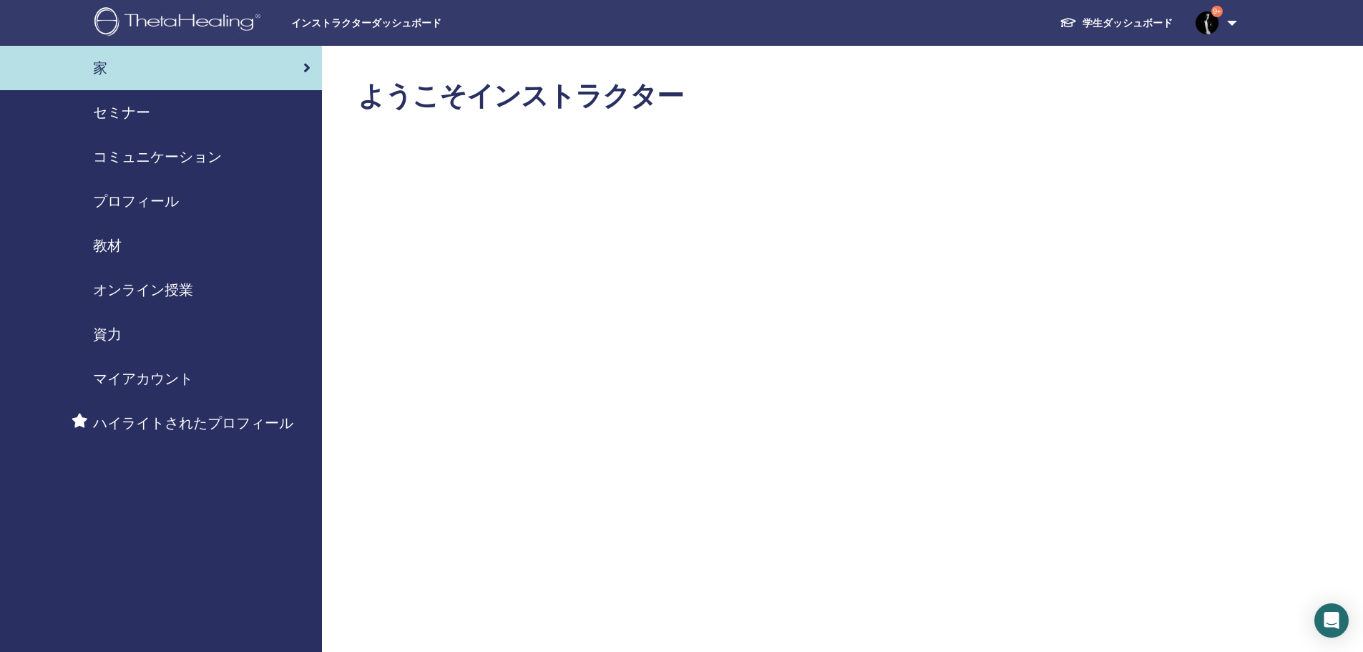
click at [122, 161] on span "コミュニケーション" at bounding box center [157, 156] width 129 height 21
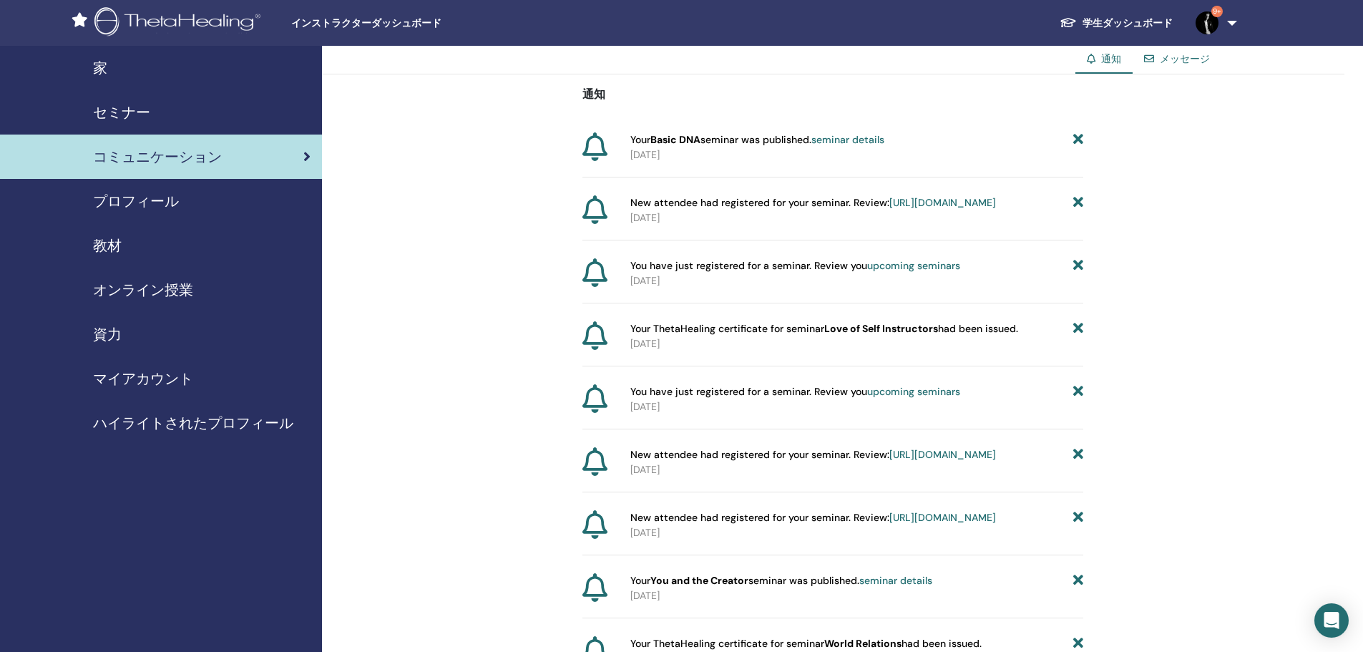
click at [142, 117] on span "セミナー" at bounding box center [121, 112] width 57 height 21
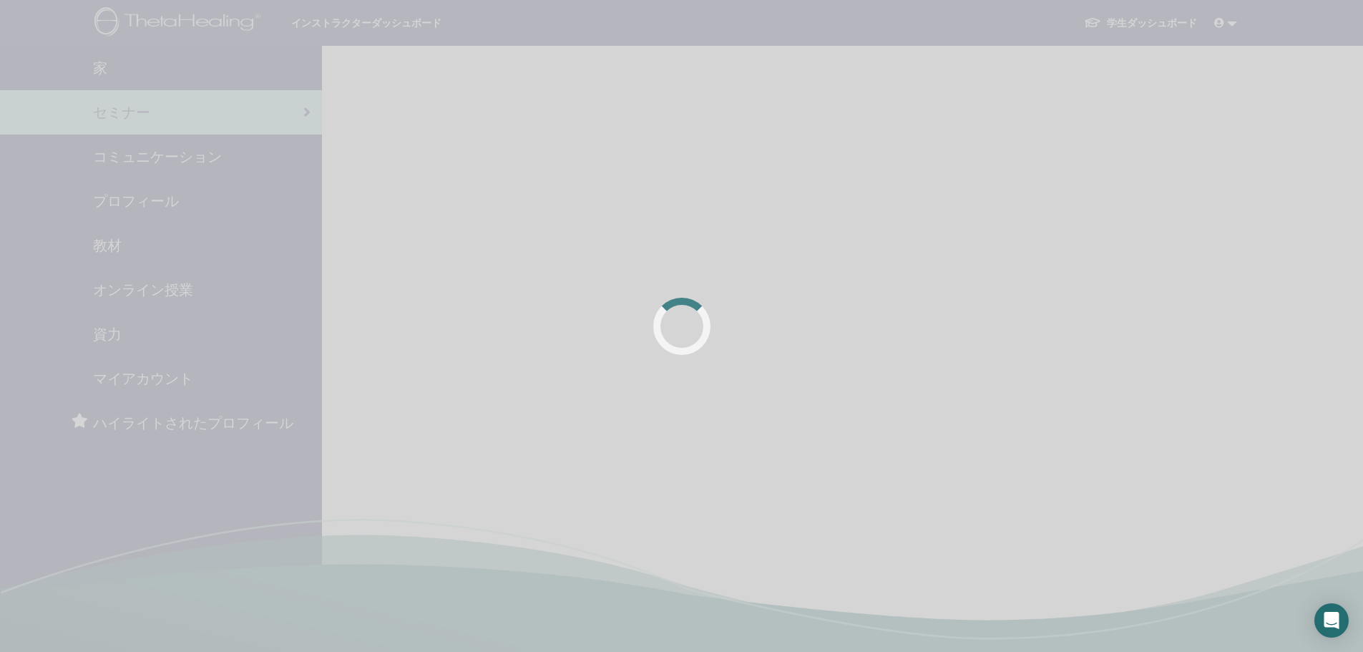
click at [201, 120] on div at bounding box center [681, 326] width 1363 height 652
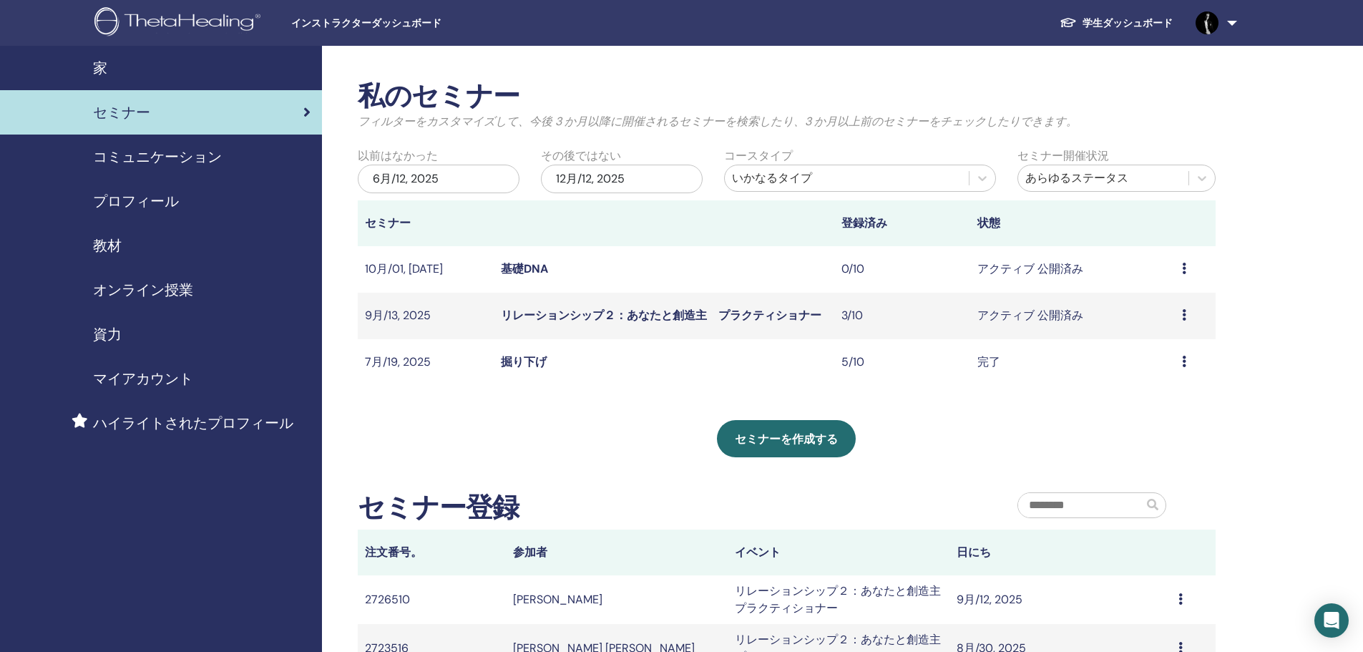
click at [1185, 273] on icon at bounding box center [1184, 267] width 4 height 11
click at [1137, 306] on link "編集" at bounding box center [1129, 305] width 23 height 15
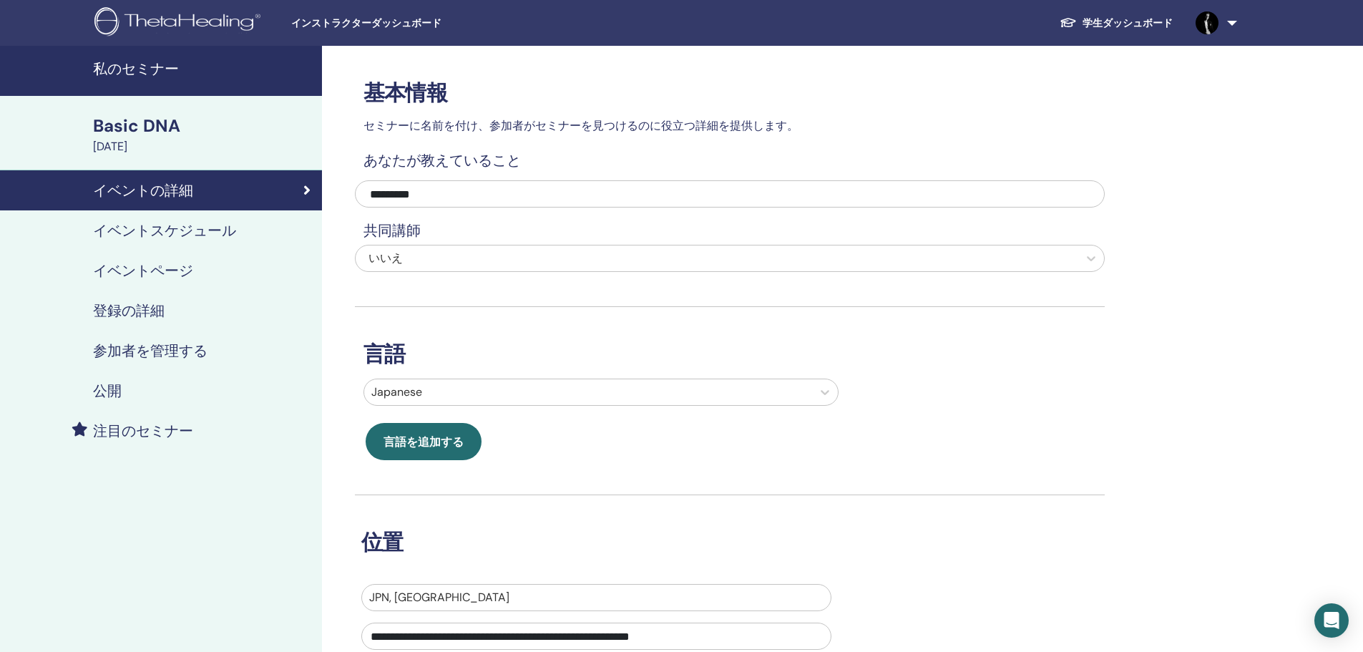
drag, startPoint x: 401, startPoint y: 312, endPoint x: 401, endPoint y: 304, distance: 7.9
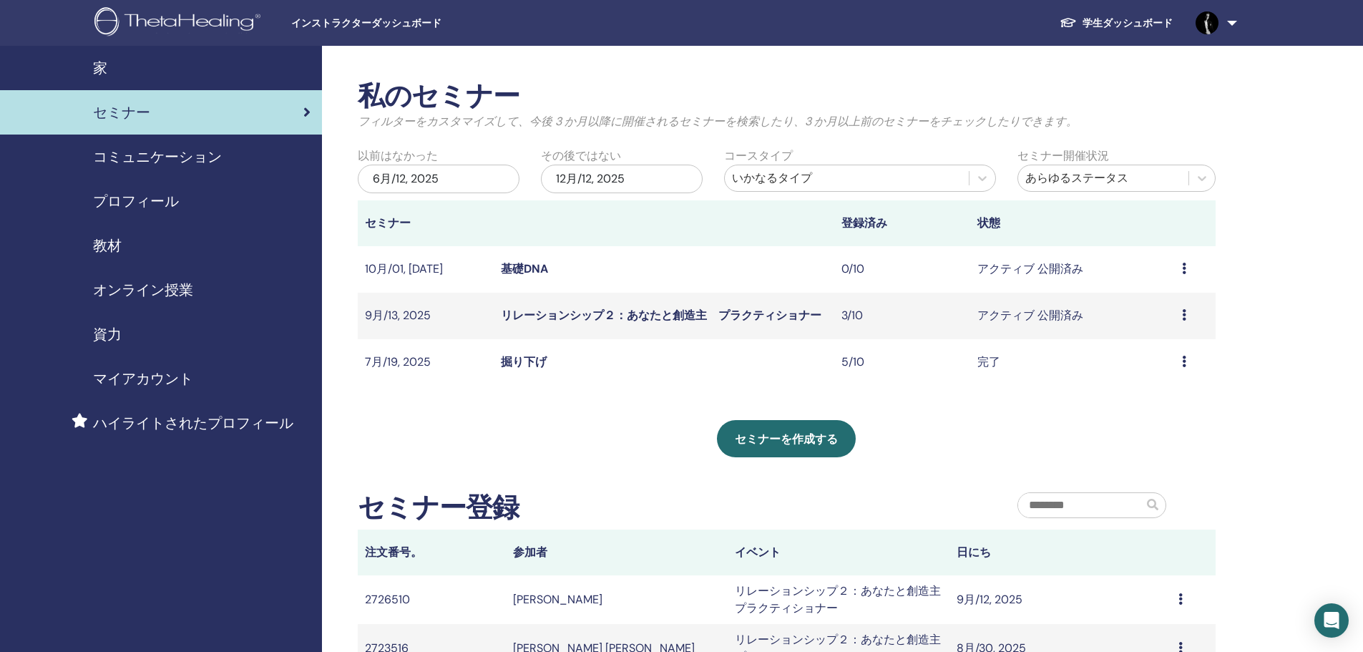
click at [1182, 264] on icon at bounding box center [1184, 267] width 4 height 11
click at [1150, 333] on p "キャンセル" at bounding box center [1142, 340] width 57 height 17
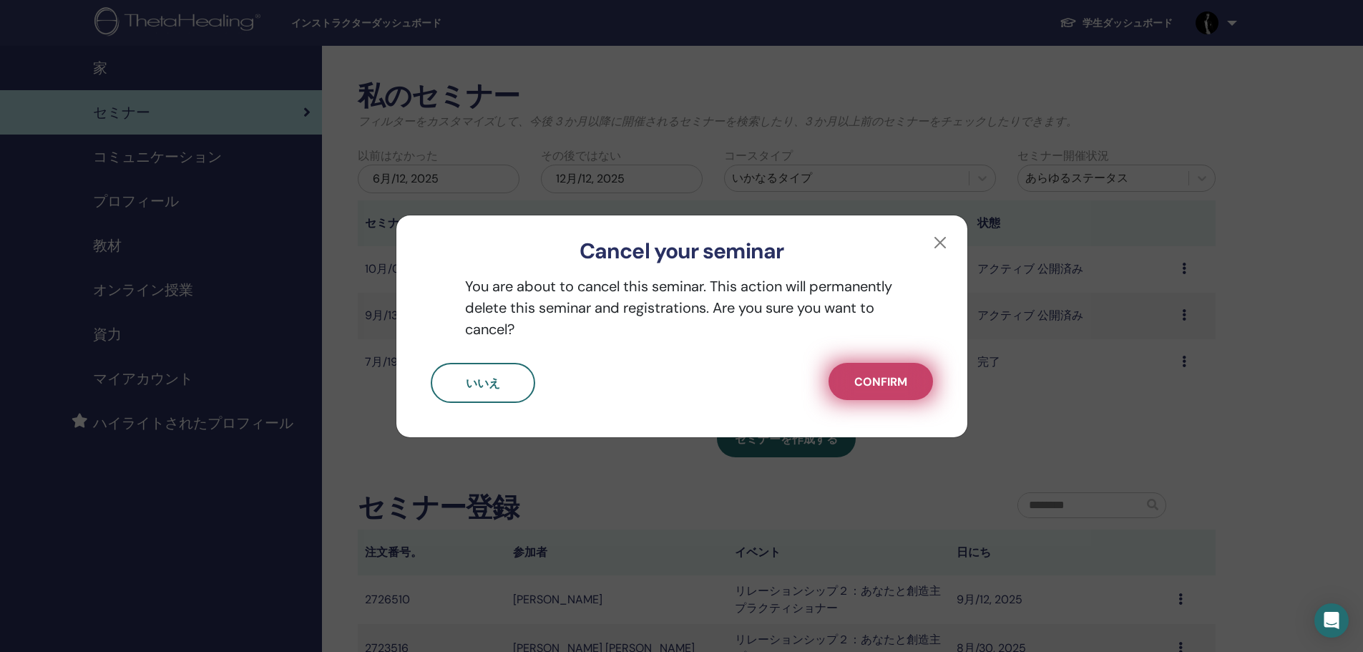
click at [867, 374] on span "Confirm" at bounding box center [880, 381] width 53 height 15
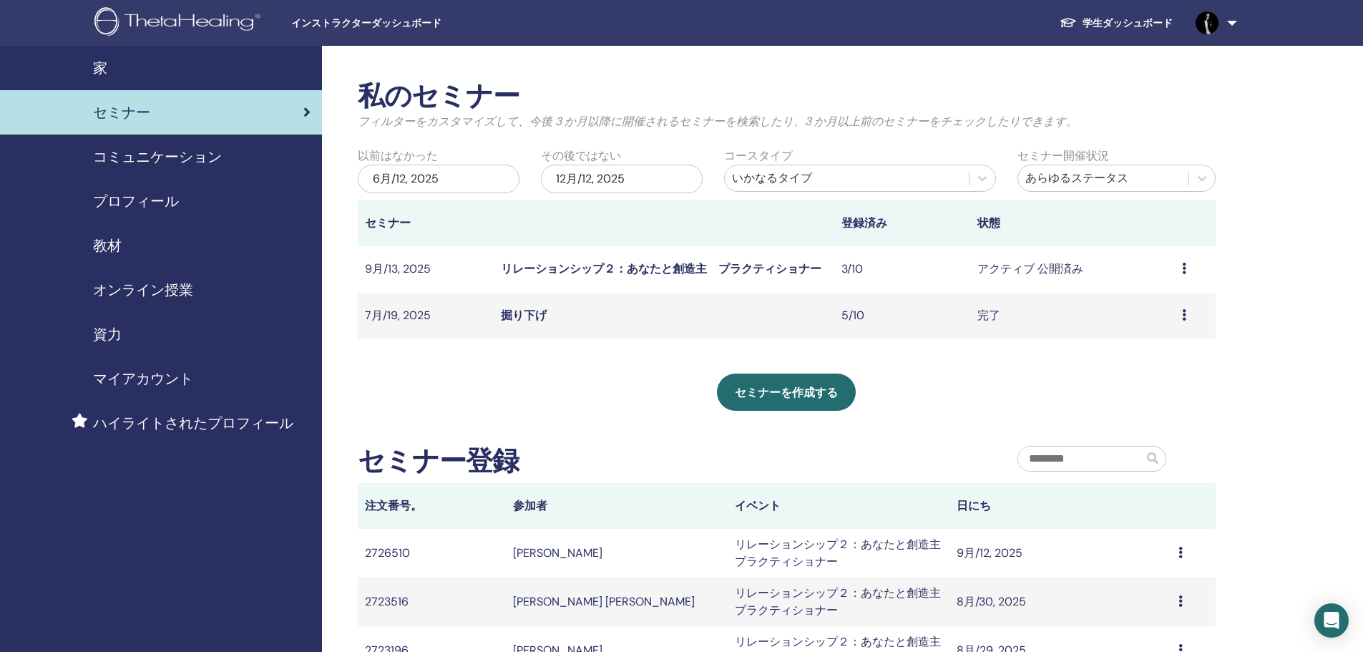
click at [730, 262] on link "リレーションシップ２：あなたと創造主　プラクティショナー" at bounding box center [661, 268] width 320 height 15
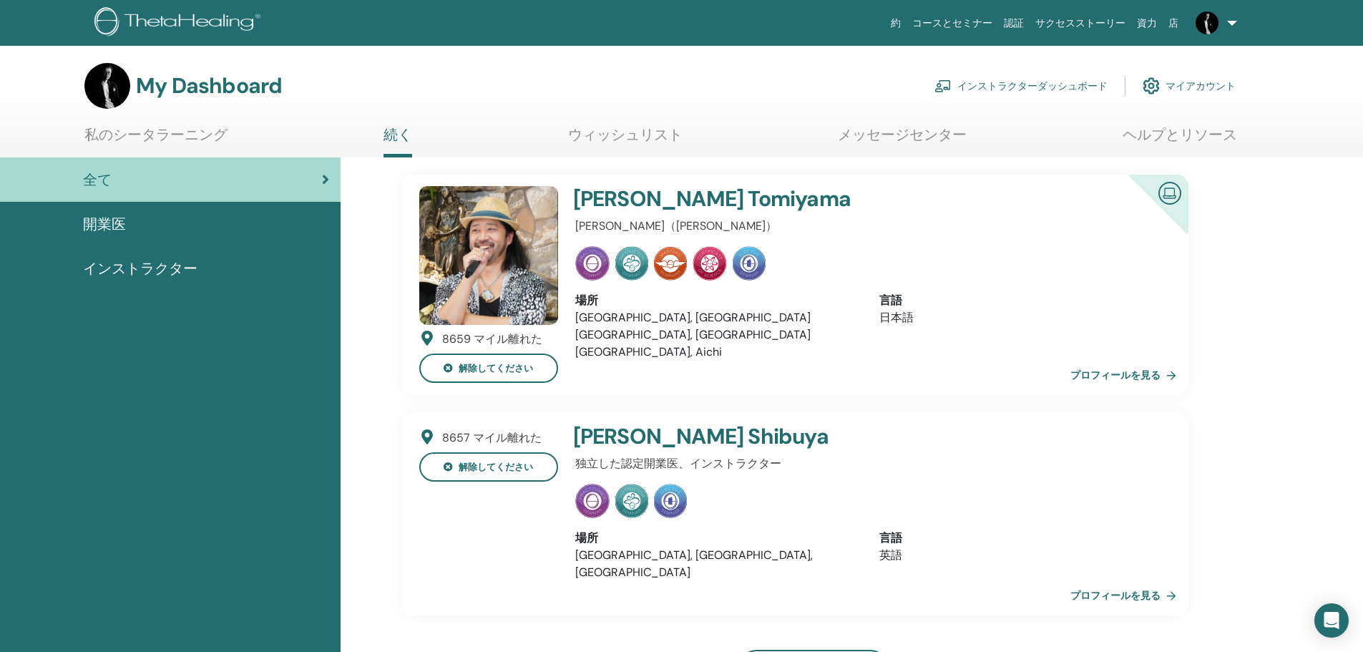
click at [1021, 91] on link "インストラクターダッシュボード" at bounding box center [1020, 85] width 173 height 31
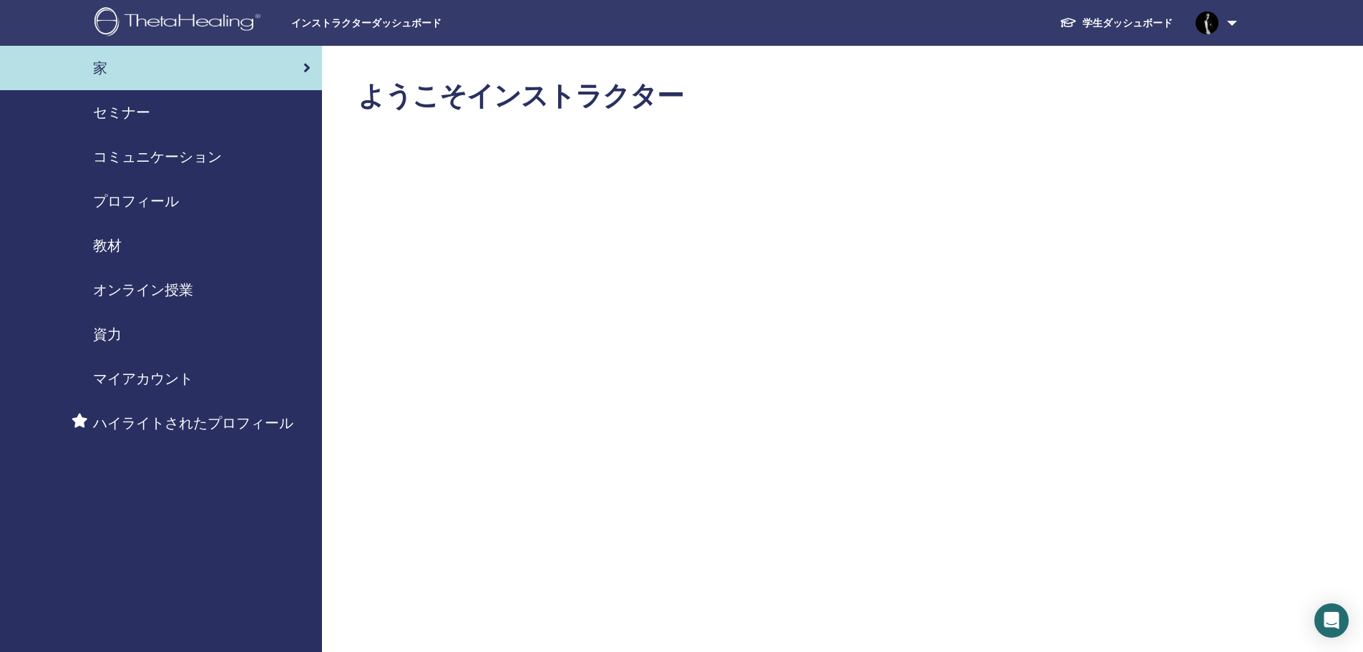
click at [167, 155] on span "コミュニケーション" at bounding box center [157, 156] width 129 height 21
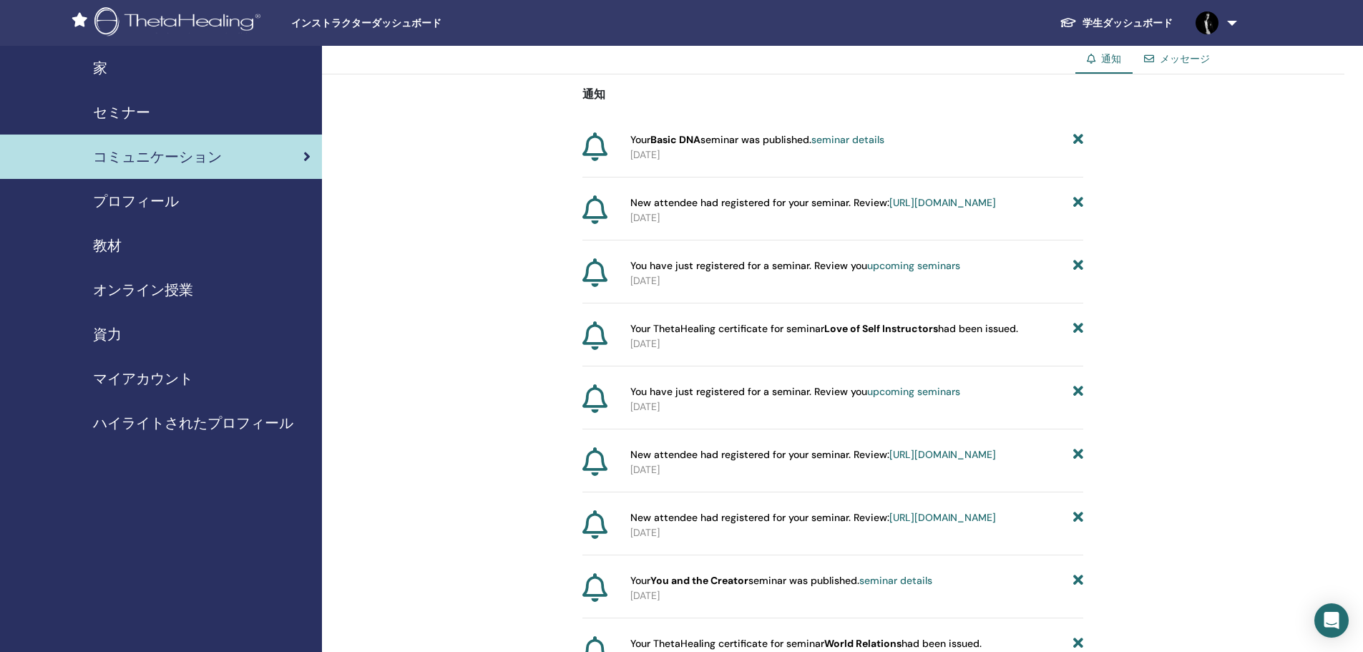
click at [144, 122] on span "セミナー" at bounding box center [121, 112] width 57 height 21
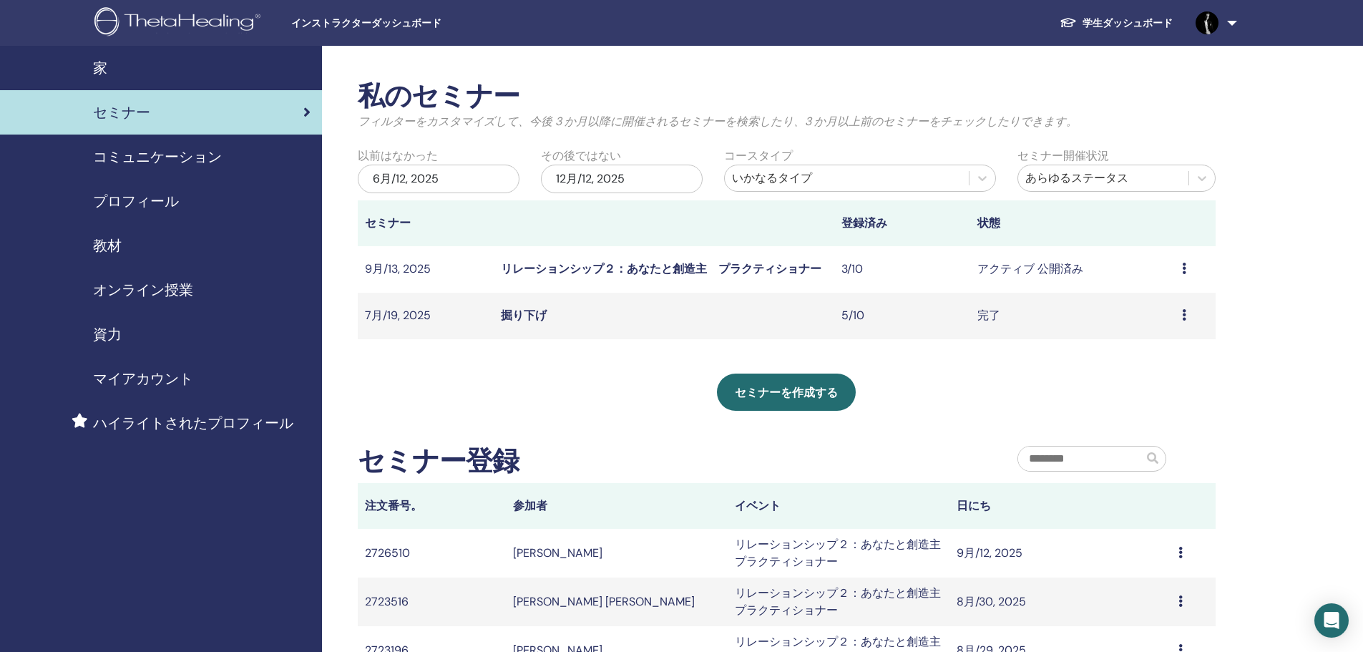
click at [1155, 267] on td "アクティブ 公開済み" at bounding box center [1072, 269] width 204 height 46
